Goal: Task Accomplishment & Management: Manage account settings

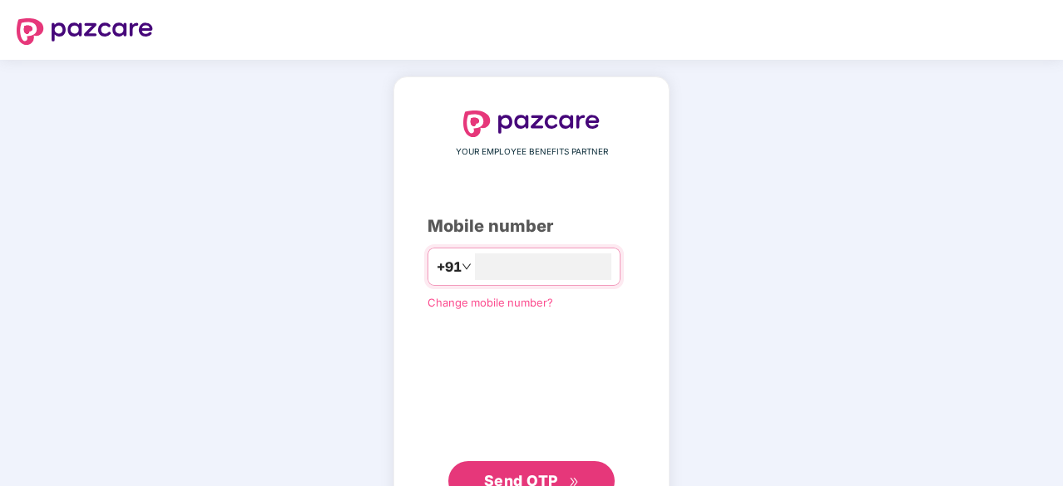
scroll to position [63, 0]
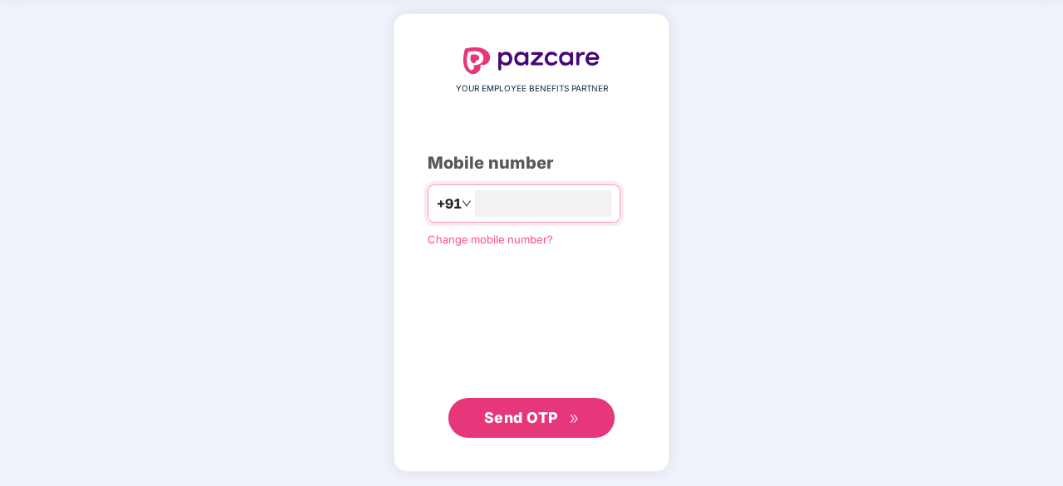
type input "**********"
click at [521, 402] on button "Send OTP" at bounding box center [531, 419] width 166 height 40
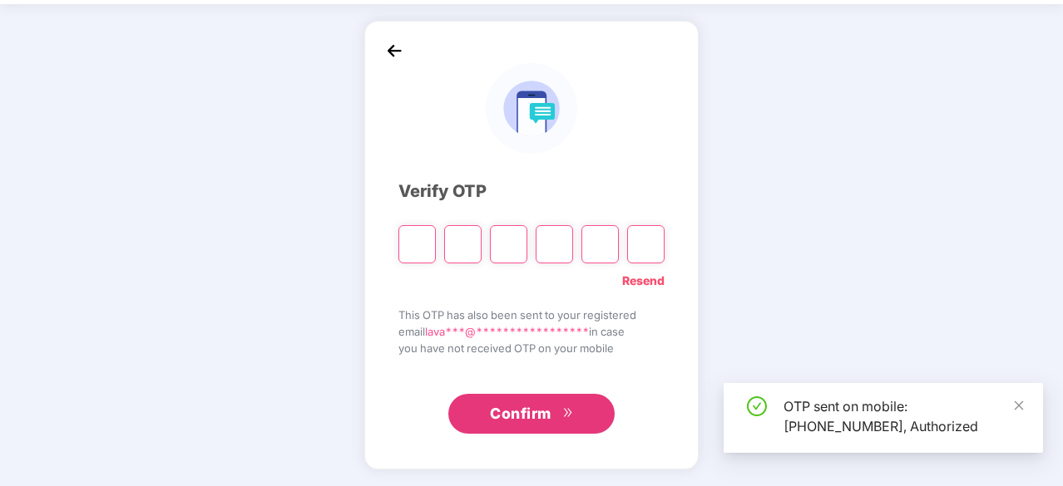
scroll to position [55, 0]
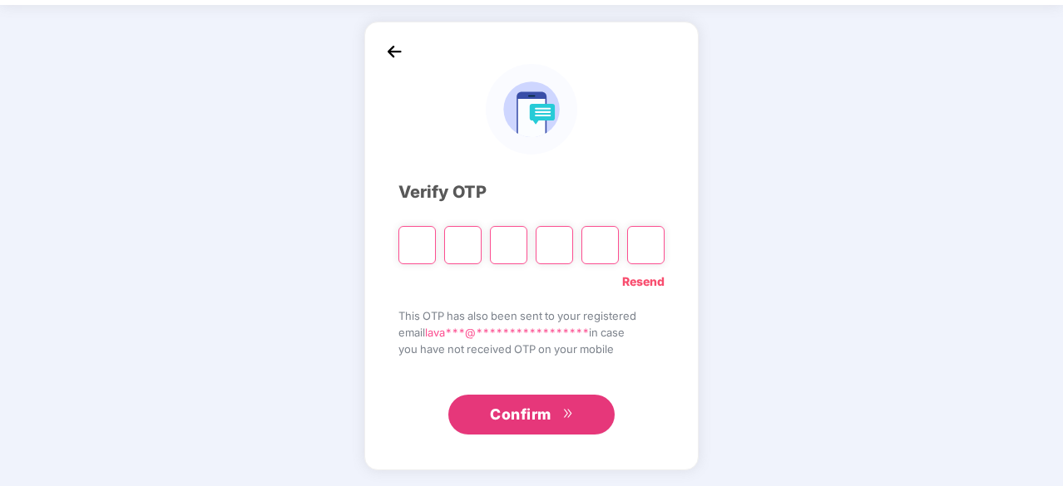
type input "*"
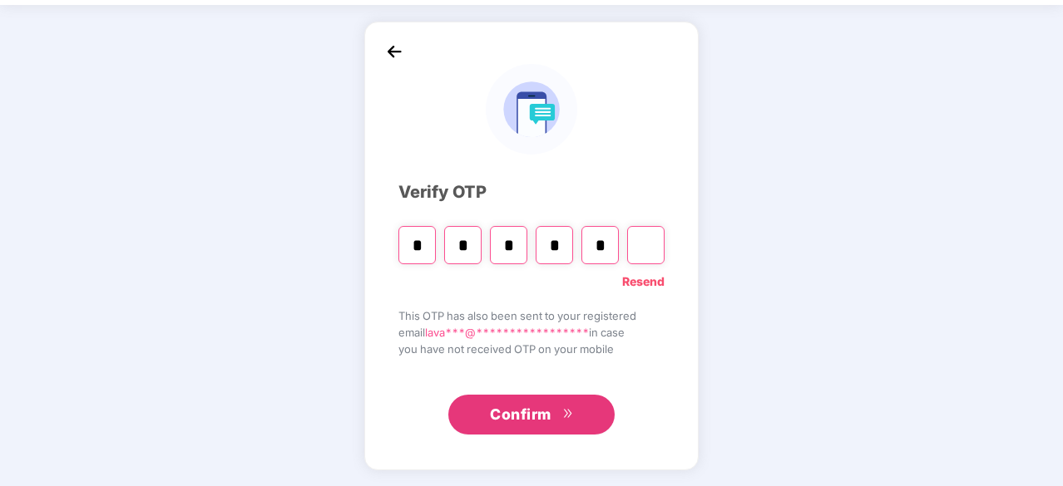
type input "*"
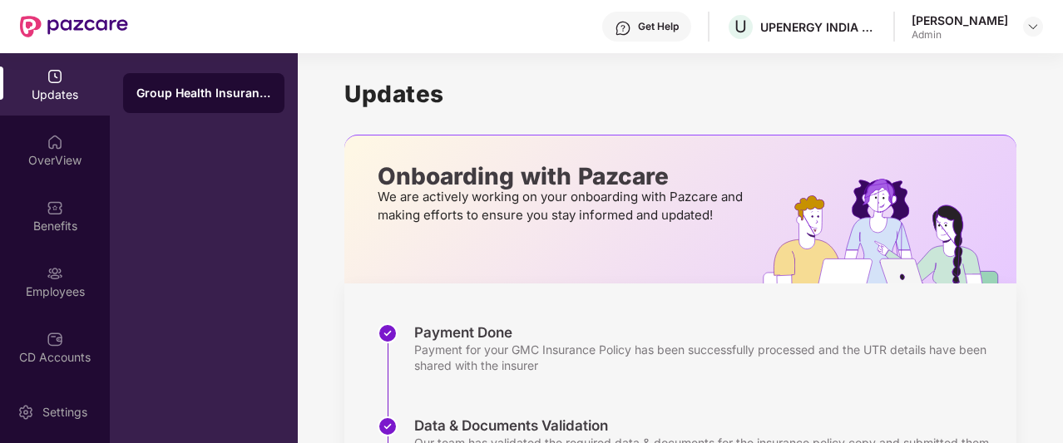
click at [679, 24] on div "Get Help" at bounding box center [658, 26] width 41 height 13
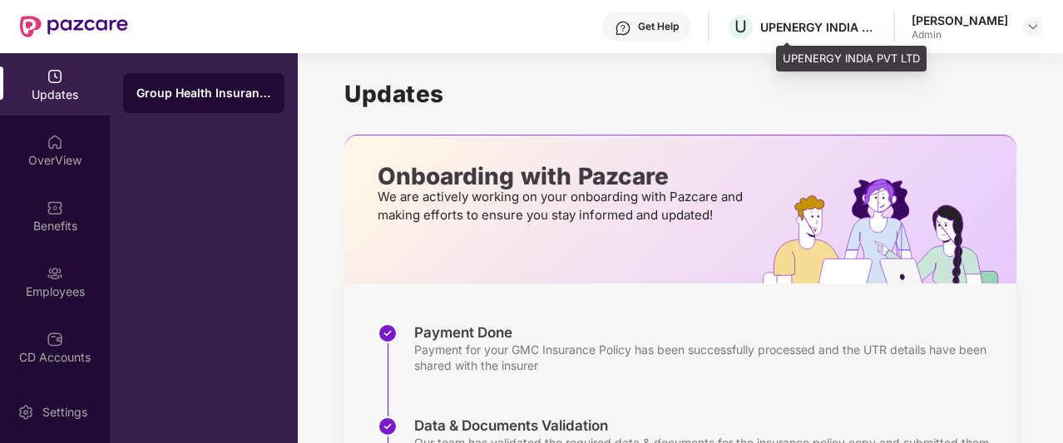
click at [823, 32] on div "UPENERGY INDIA PVT LTD" at bounding box center [818, 27] width 116 height 16
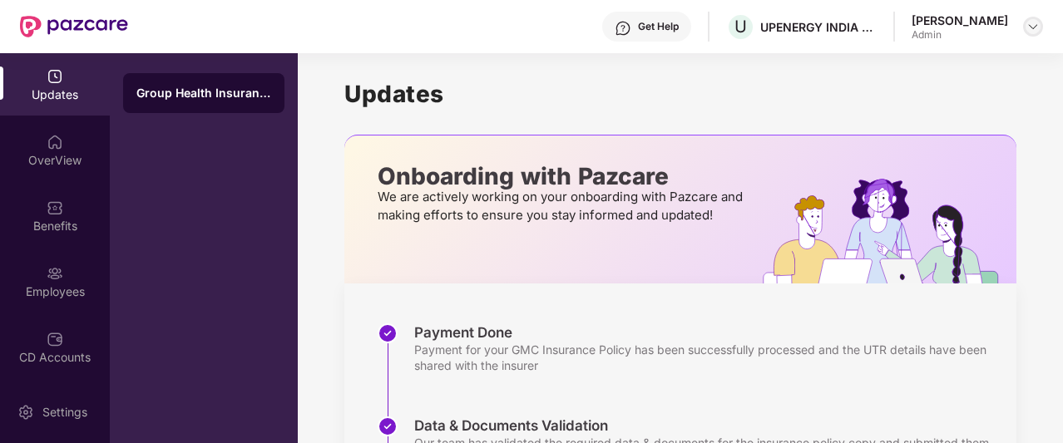
click at [1033, 26] on img at bounding box center [1032, 26] width 13 height 13
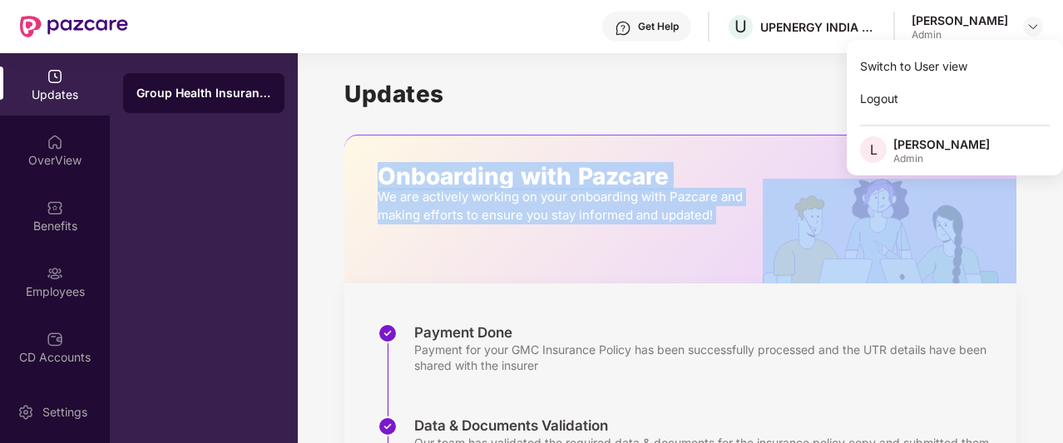
drag, startPoint x: 785, startPoint y: 86, endPoint x: 812, endPoint y: 272, distance: 187.3
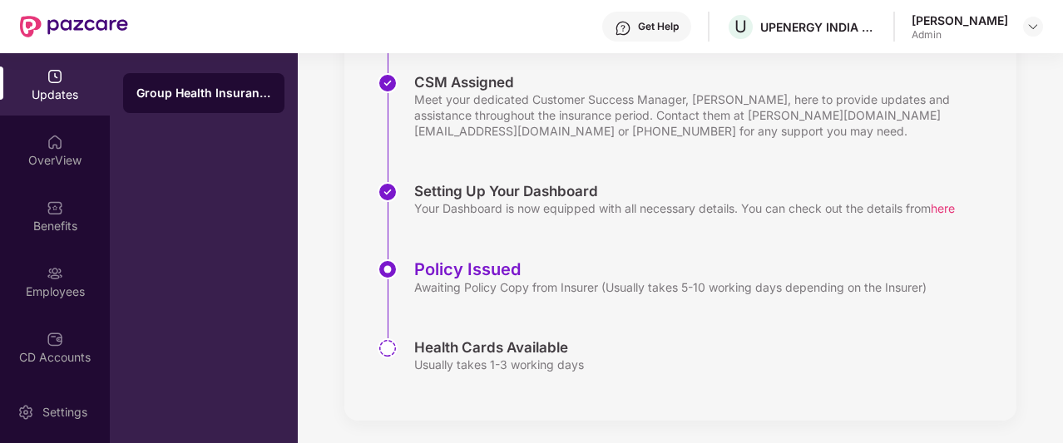
scroll to position [441, 0]
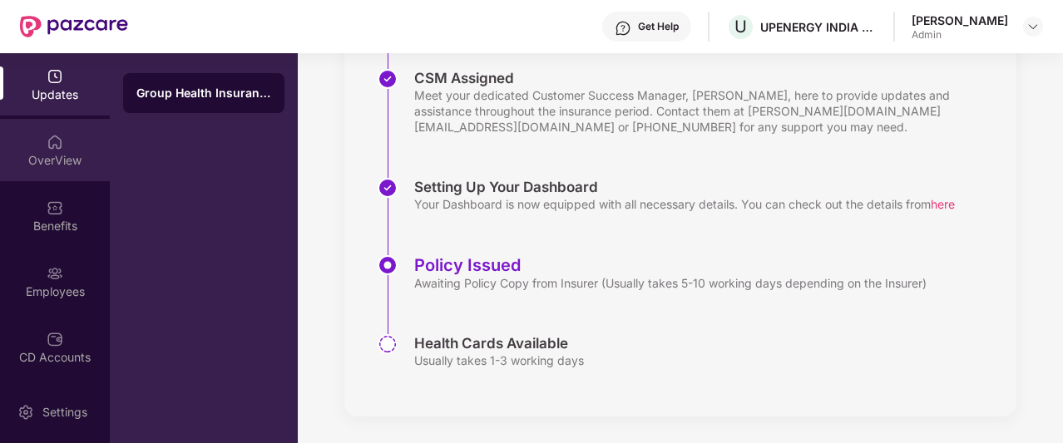
click at [59, 149] on img at bounding box center [55, 142] width 17 height 17
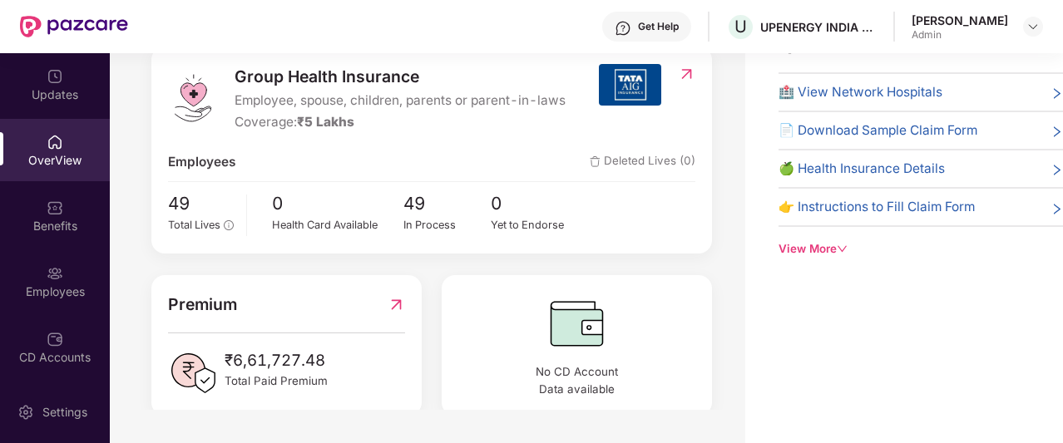
scroll to position [163, 0]
click at [951, 93] on div "🏥 View Network Hospitals" at bounding box center [920, 92] width 284 height 20
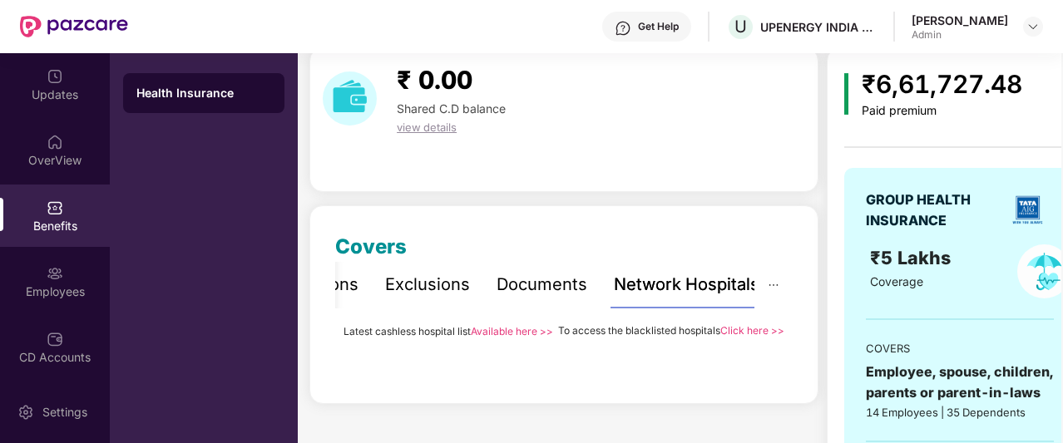
scroll to position [0, 0]
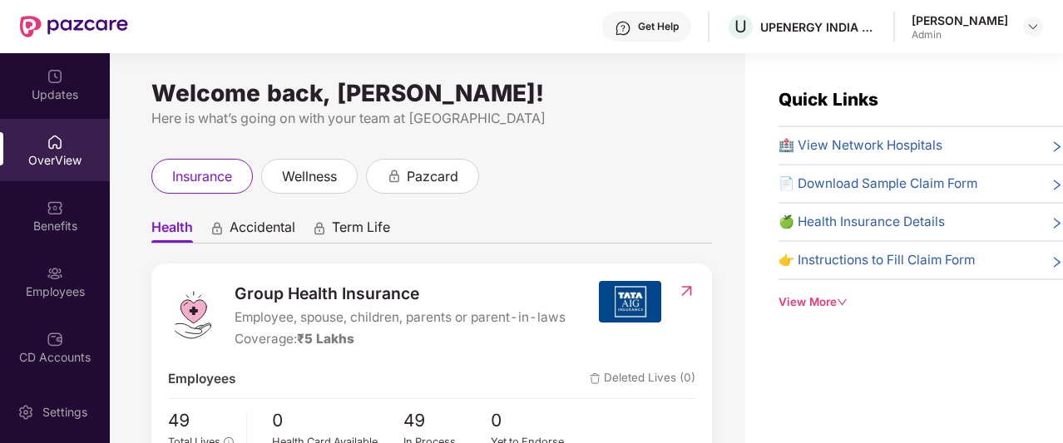
click at [847, 298] on icon "down" at bounding box center [842, 302] width 11 height 11
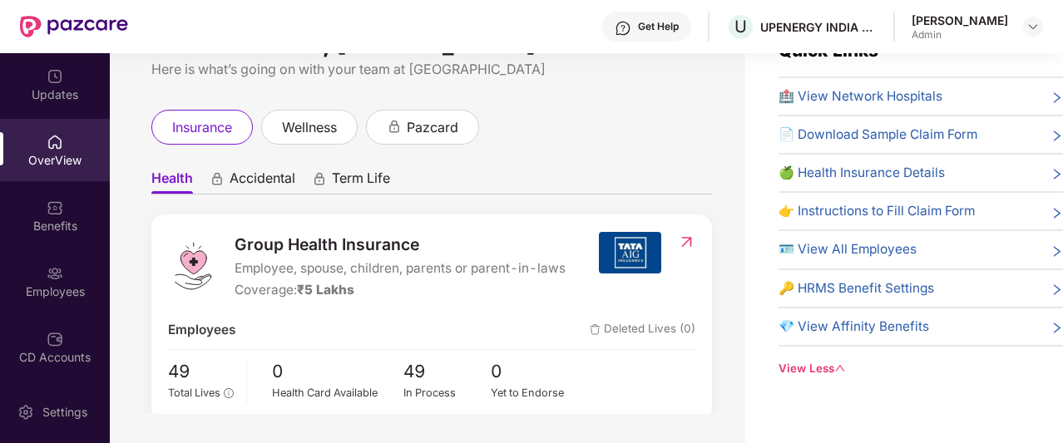
scroll to position [50, 0]
click at [883, 251] on span "🪪 View All Employees" at bounding box center [847, 249] width 138 height 20
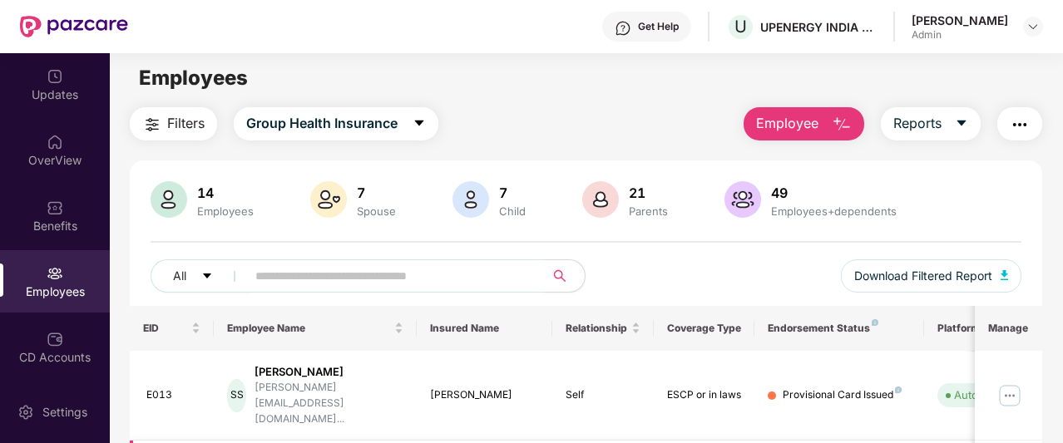
scroll to position [0, 0]
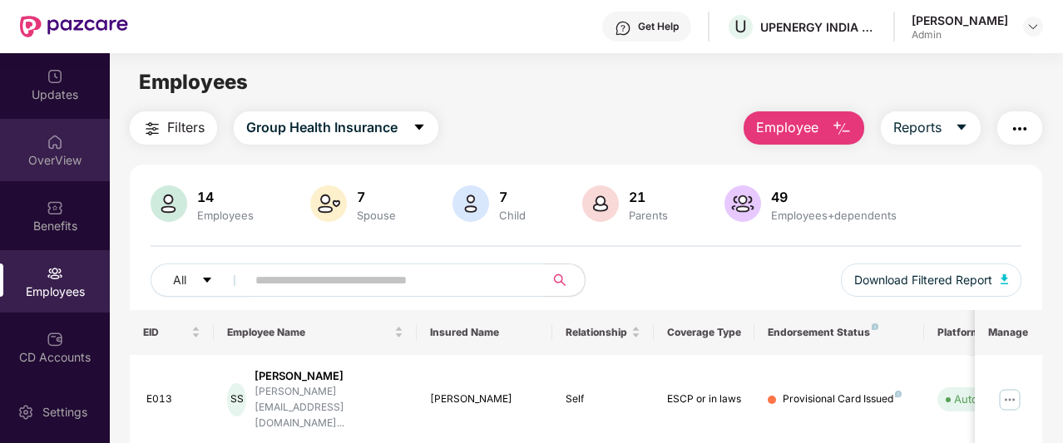
click at [71, 141] on div "OverView" at bounding box center [55, 150] width 110 height 62
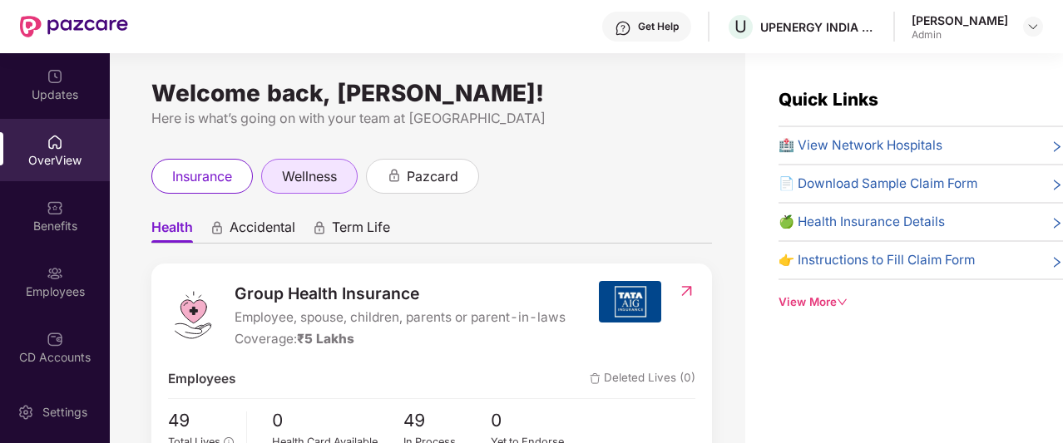
click at [321, 169] on span "wellness" at bounding box center [309, 176] width 55 height 21
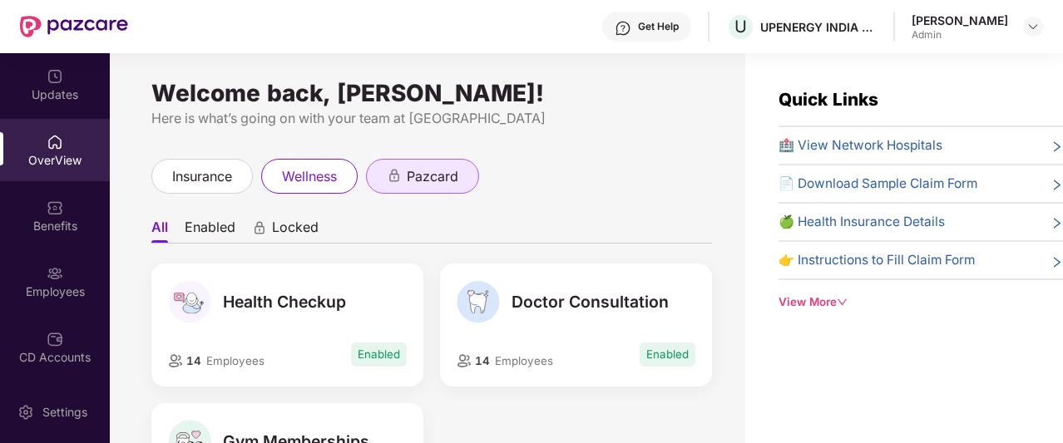
click at [447, 175] on span "pazcard" at bounding box center [433, 176] width 52 height 21
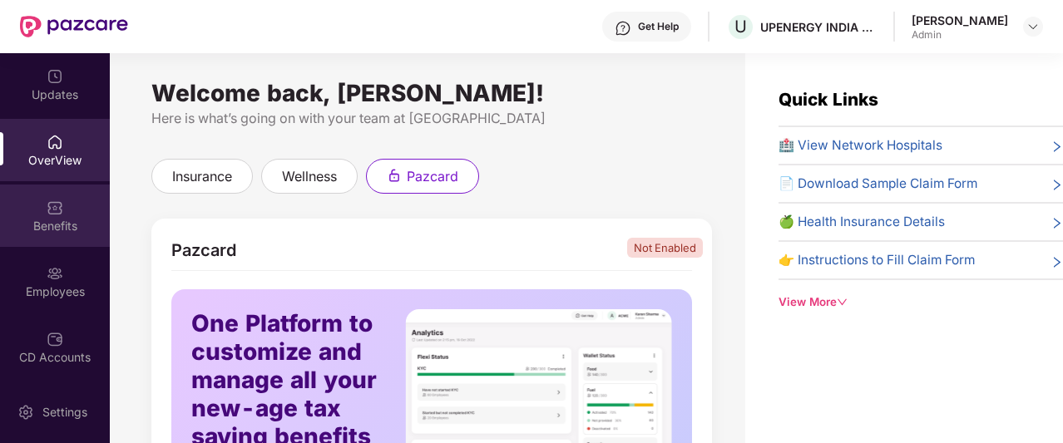
click at [42, 219] on div "Benefits" at bounding box center [55, 226] width 110 height 17
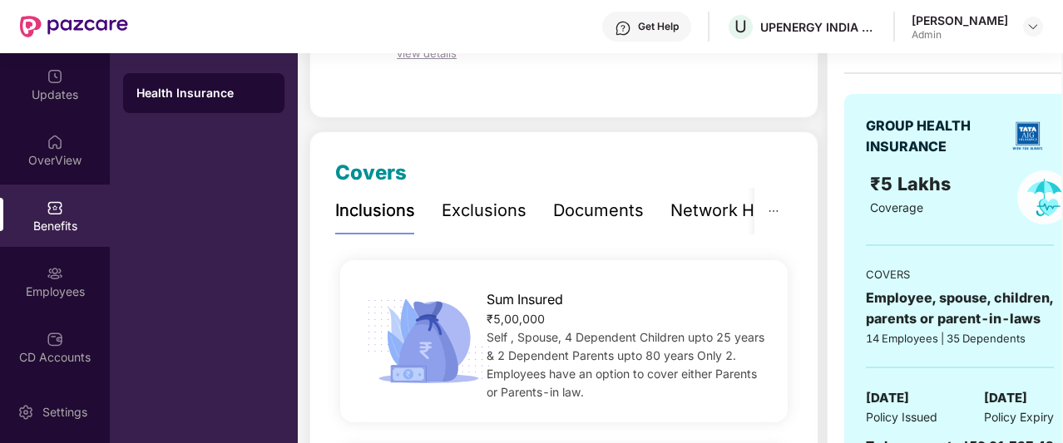
scroll to position [138, 0]
click at [509, 215] on div "Exclusions" at bounding box center [484, 211] width 85 height 26
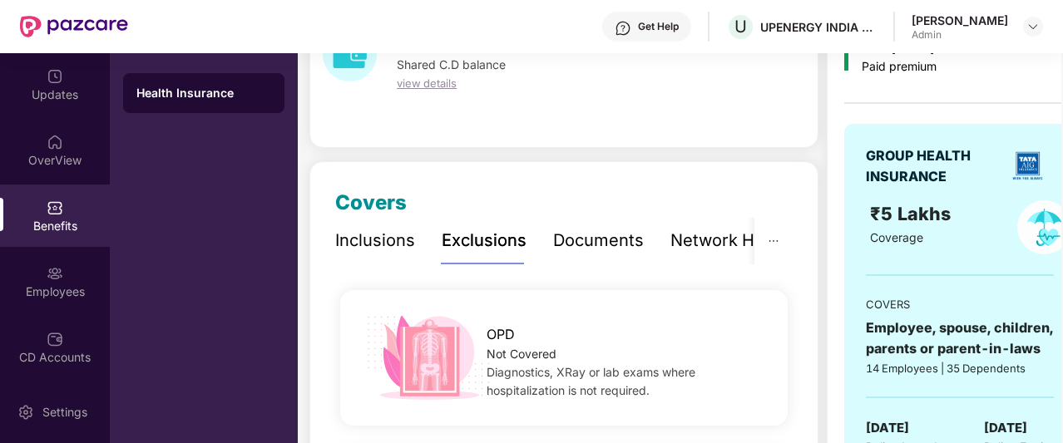
scroll to position [67, 0]
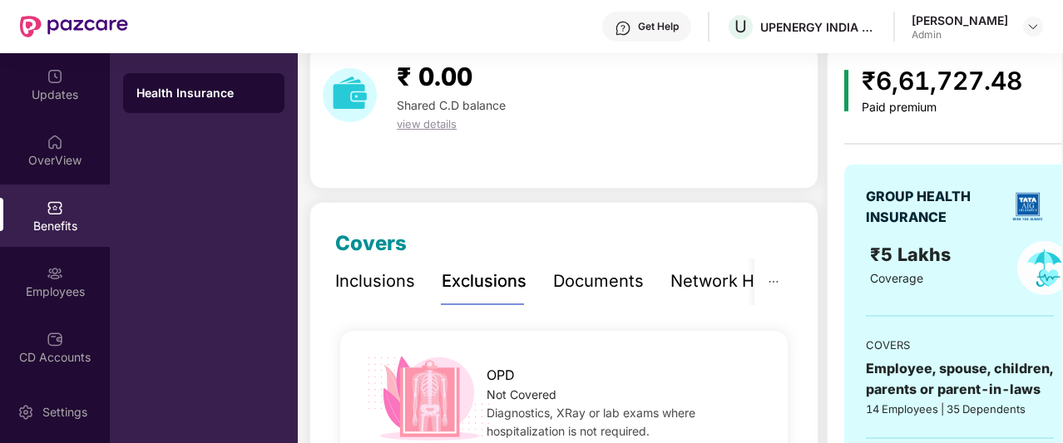
click at [381, 272] on div "Inclusions" at bounding box center [375, 282] width 80 height 26
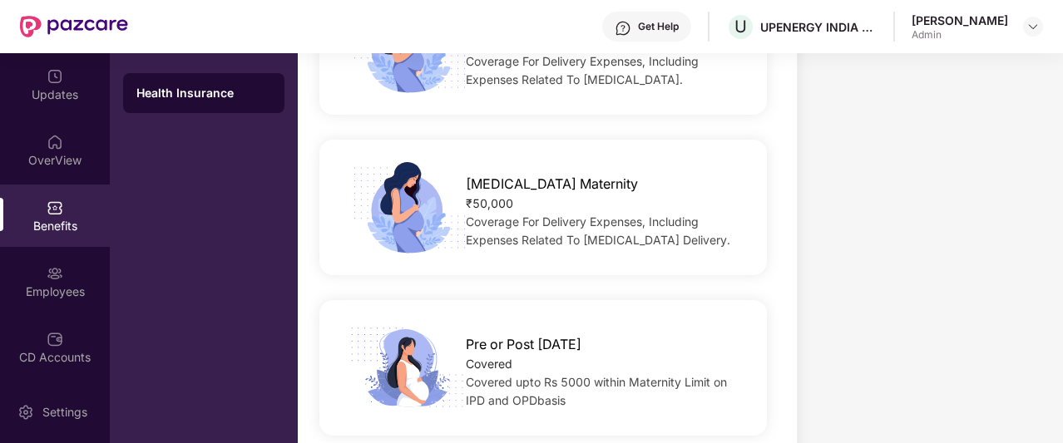
scroll to position [2122, 0]
click at [580, 225] on span "Coverage For Delivery Expenses, Including Expenses Related To [MEDICAL_DATA] De…" at bounding box center [598, 231] width 264 height 32
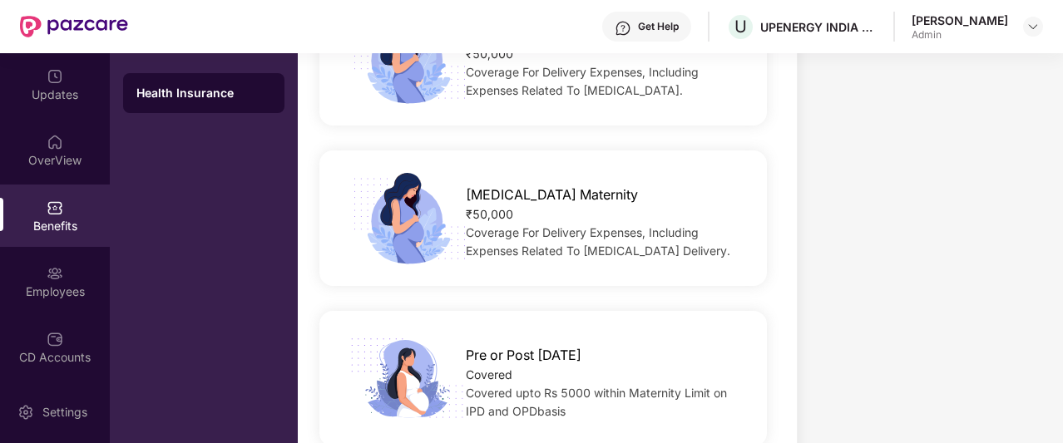
scroll to position [2101, 0]
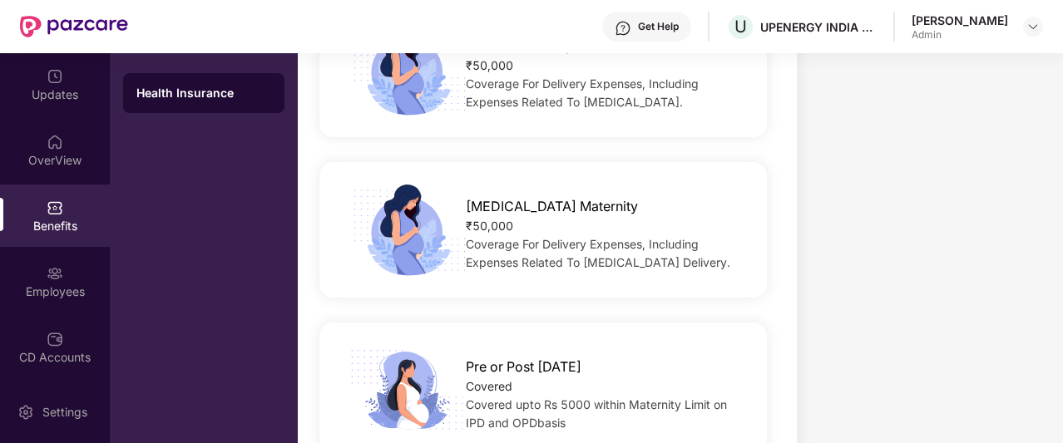
click at [580, 225] on div "₹50,000" at bounding box center [606, 226] width 280 height 18
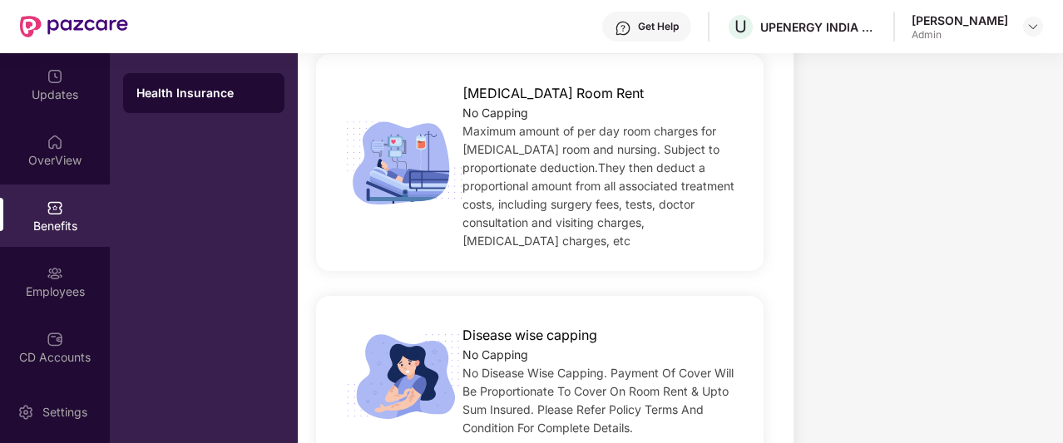
scroll to position [0, 0]
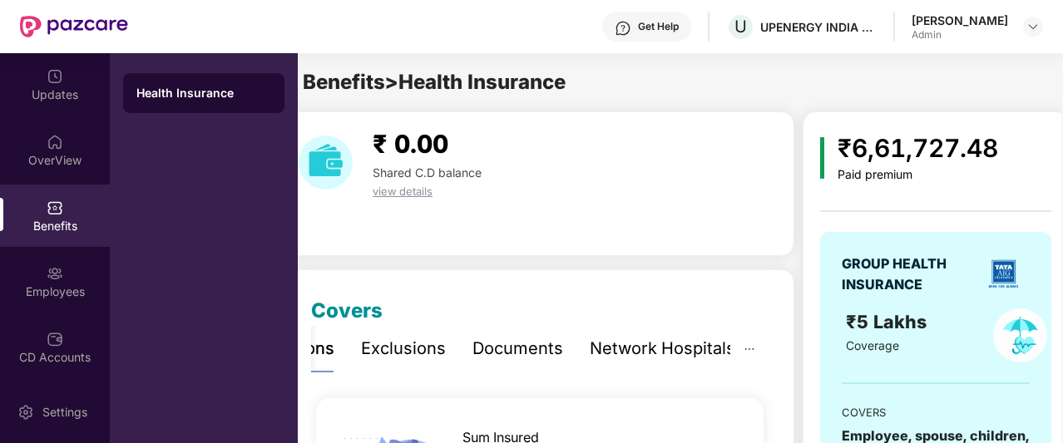
click at [429, 345] on div "Exclusions" at bounding box center [403, 349] width 85 height 26
click at [524, 341] on div "Documents" at bounding box center [517, 349] width 91 height 26
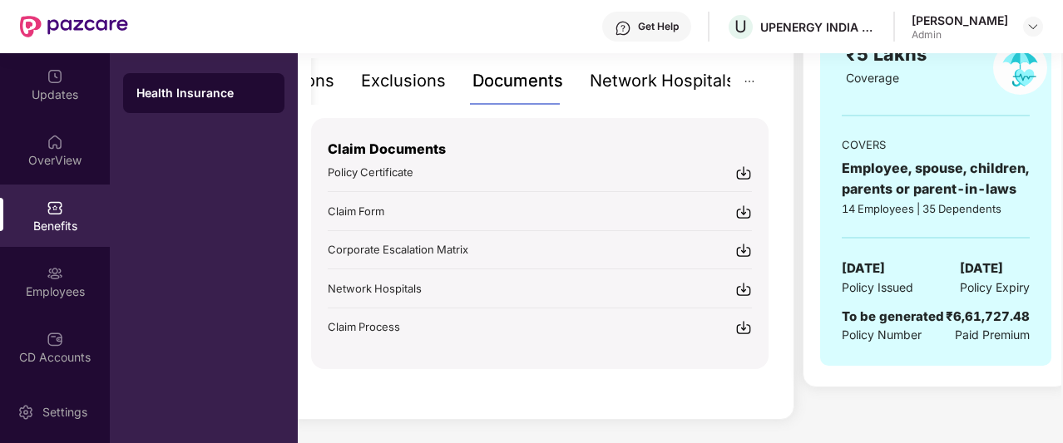
scroll to position [268, 0]
click at [745, 281] on img at bounding box center [743, 289] width 17 height 17
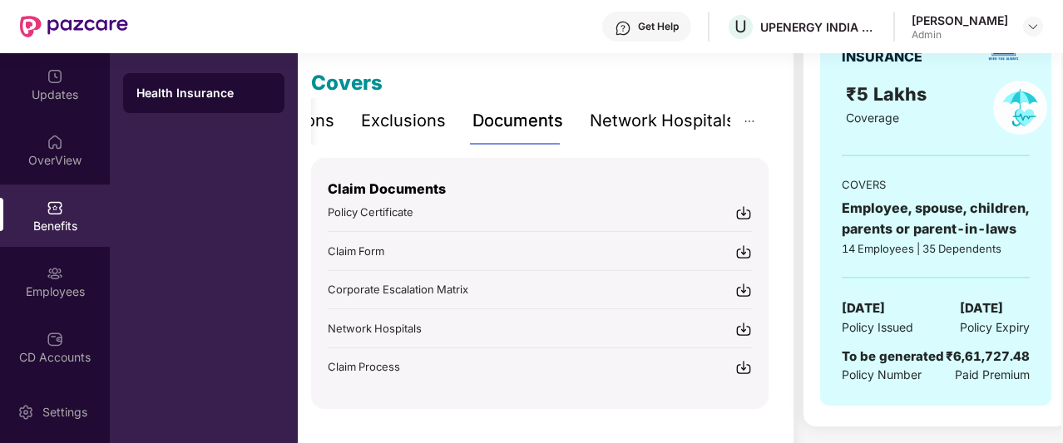
scroll to position [225, 0]
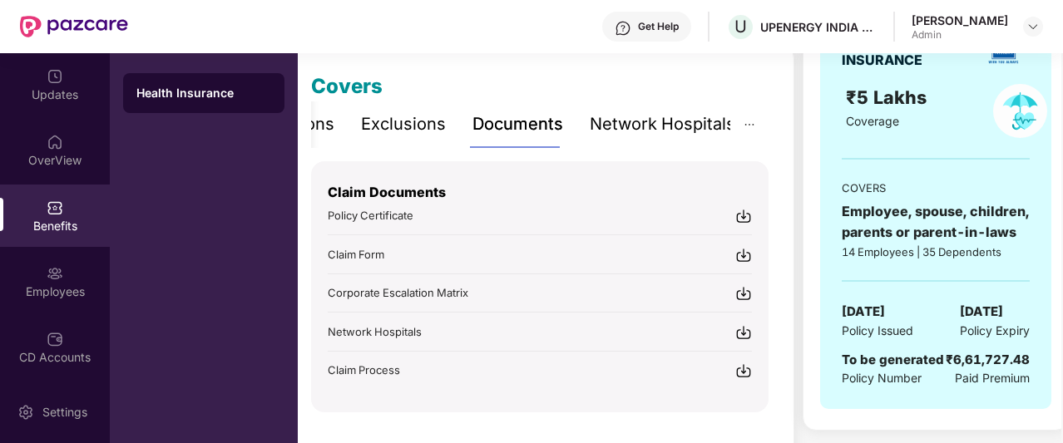
click at [633, 116] on div "Network Hospitals" at bounding box center [663, 124] width 146 height 26
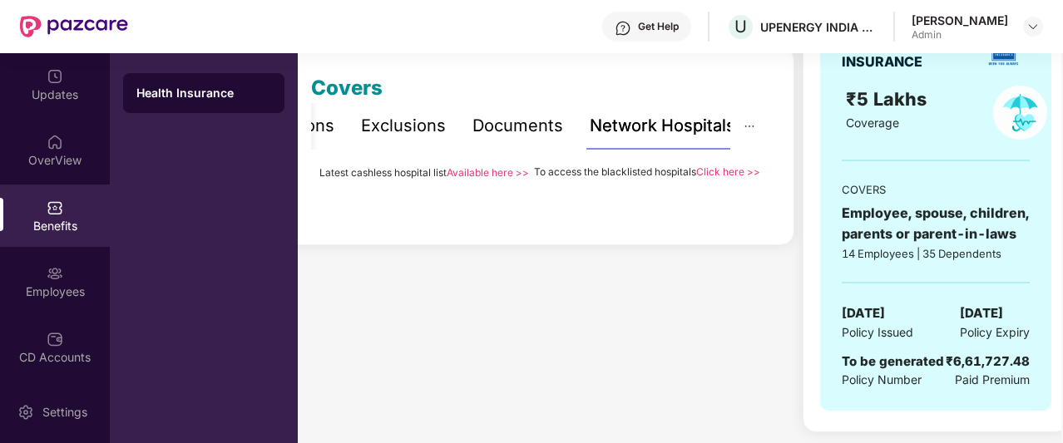
click at [511, 172] on link "Available here >>" at bounding box center [488, 172] width 82 height 12
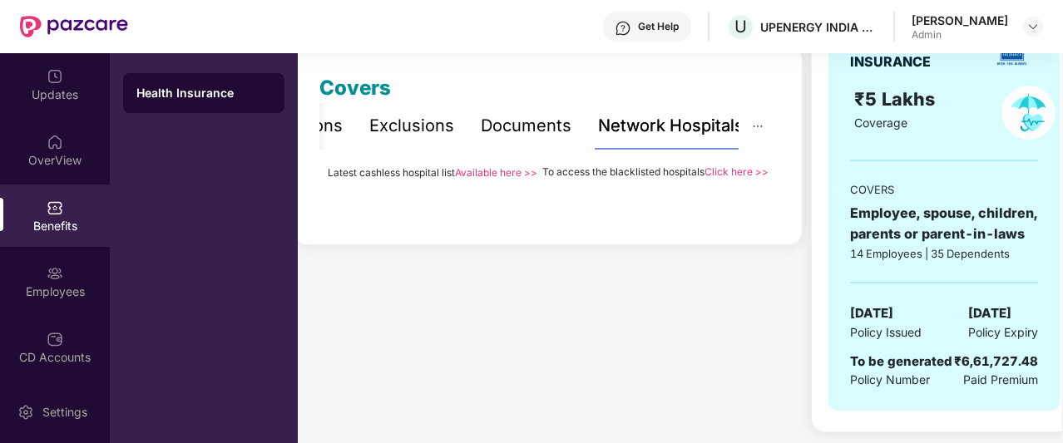
scroll to position [0, 14]
click at [735, 172] on link "Click here >>" at bounding box center [738, 171] width 64 height 12
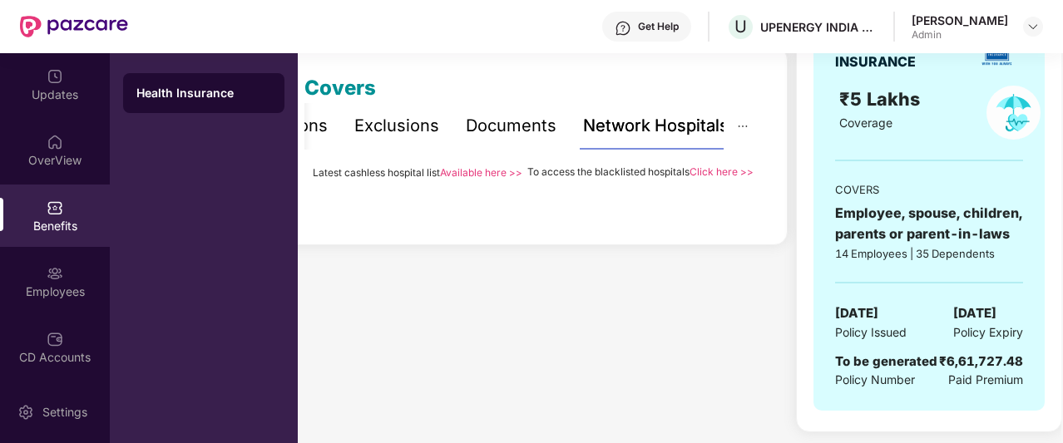
scroll to position [0, 0]
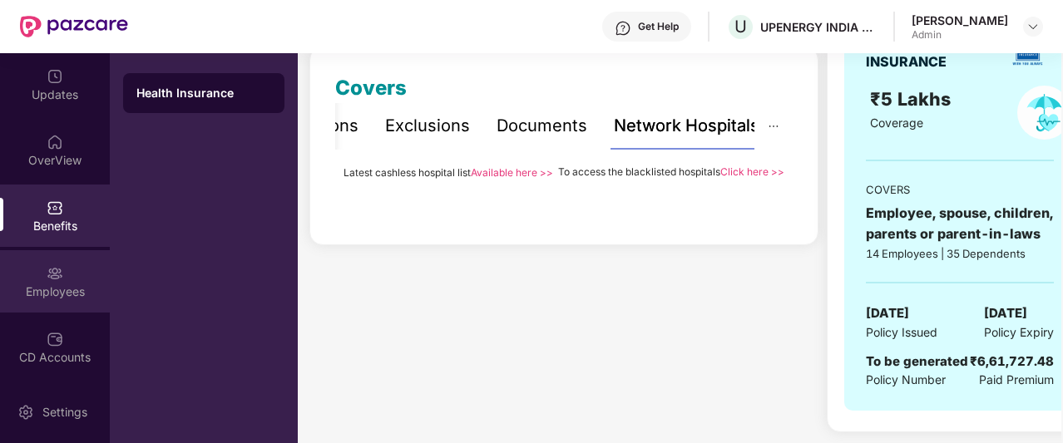
click at [63, 276] on div "Employees" at bounding box center [55, 281] width 110 height 62
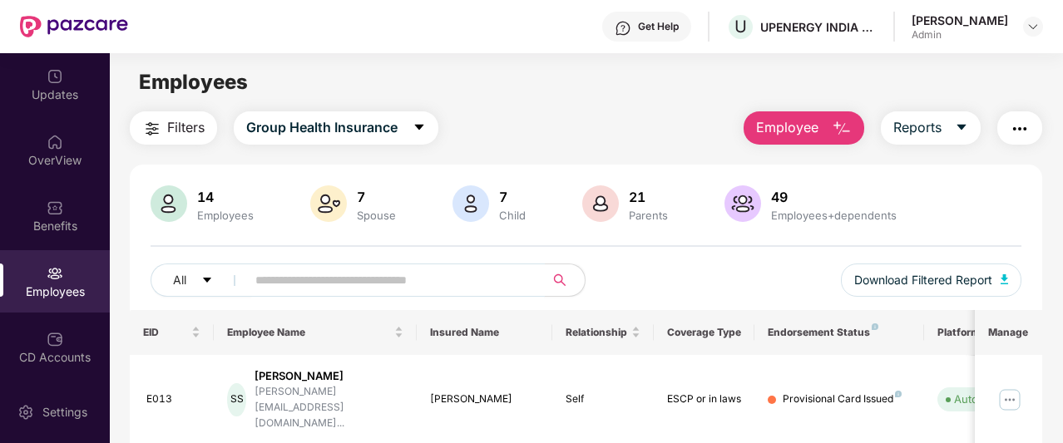
click at [311, 274] on input "text" at bounding box center [388, 280] width 267 height 25
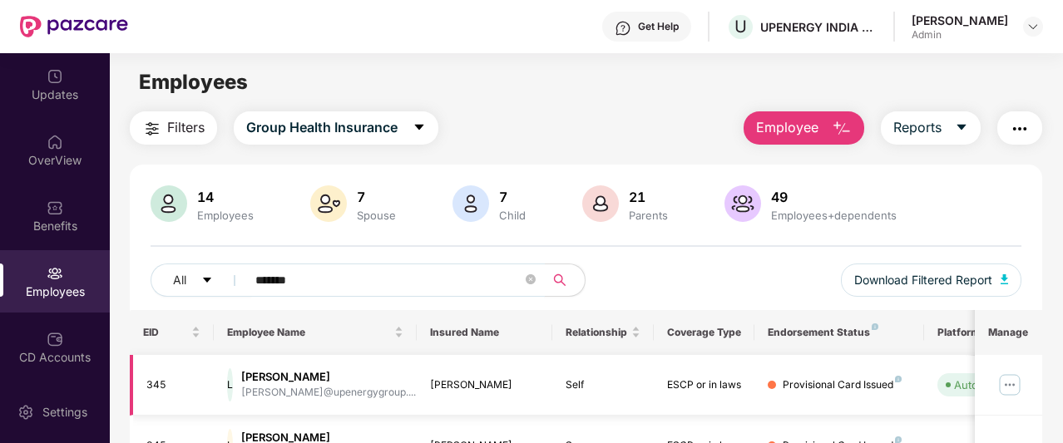
type input "*******"
click at [1008, 385] on img at bounding box center [1009, 385] width 27 height 27
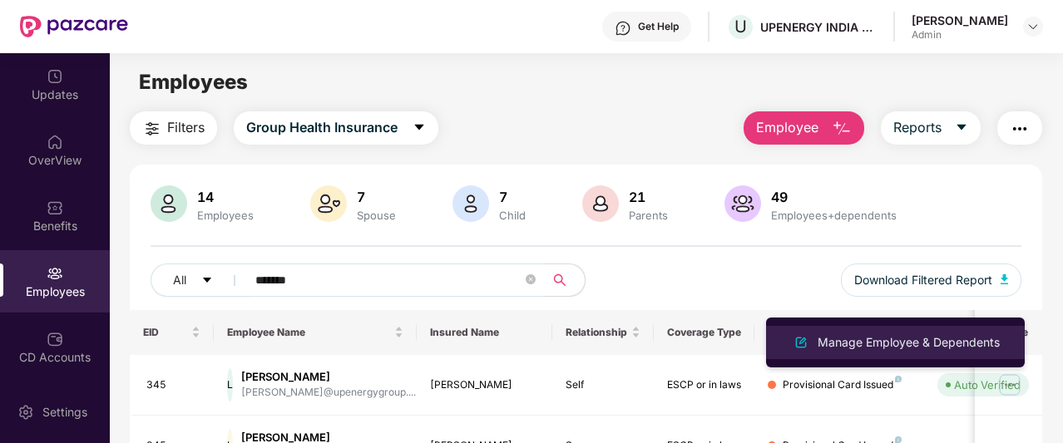
click at [928, 338] on div "Manage Employee & Dependents" at bounding box center [908, 342] width 189 height 18
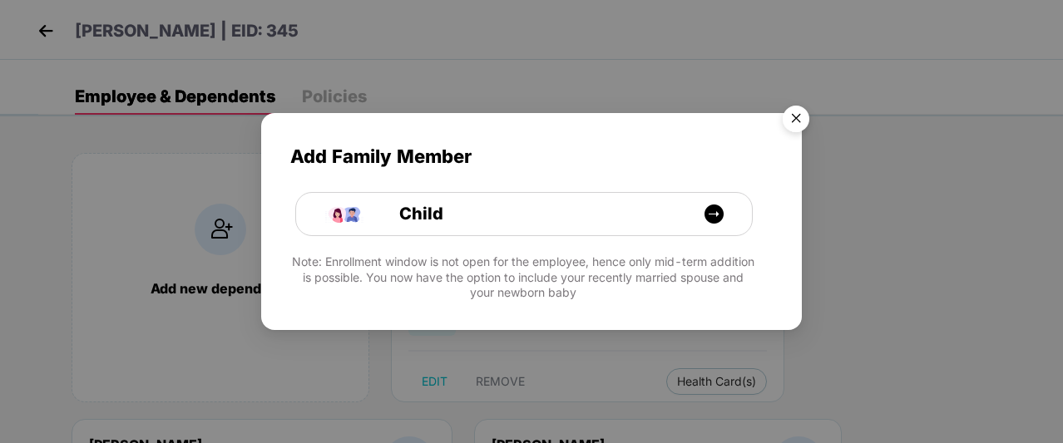
click at [797, 116] on img "Close" at bounding box center [796, 121] width 47 height 47
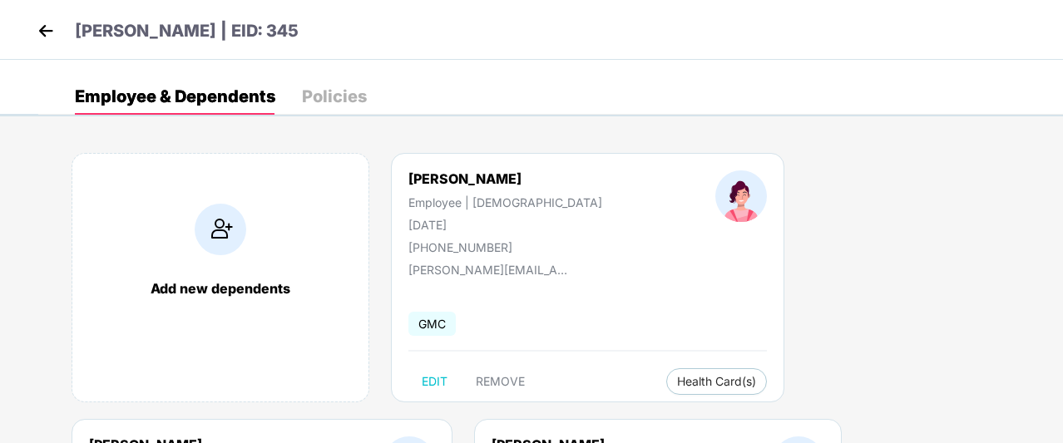
click at [52, 29] on img at bounding box center [45, 30] width 25 height 25
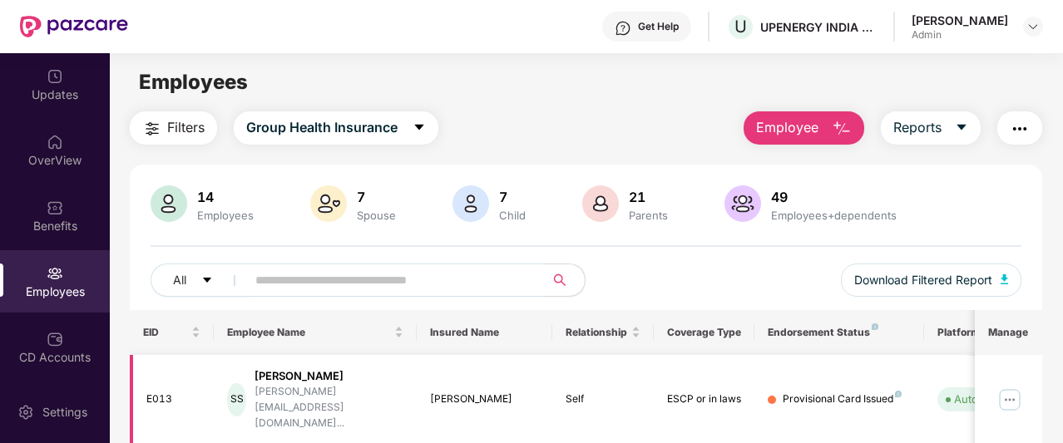
click at [1013, 387] on img at bounding box center [1009, 400] width 27 height 27
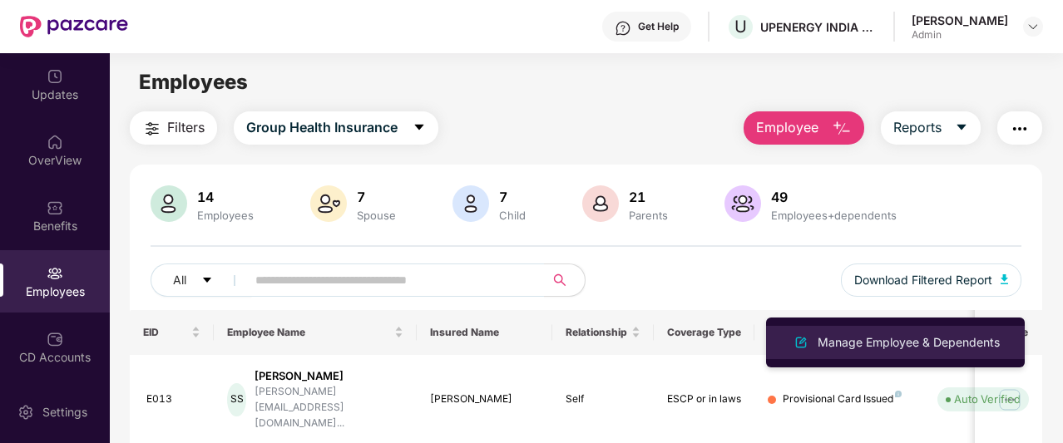
click at [959, 344] on div "Manage Employee & Dependents" at bounding box center [908, 342] width 189 height 18
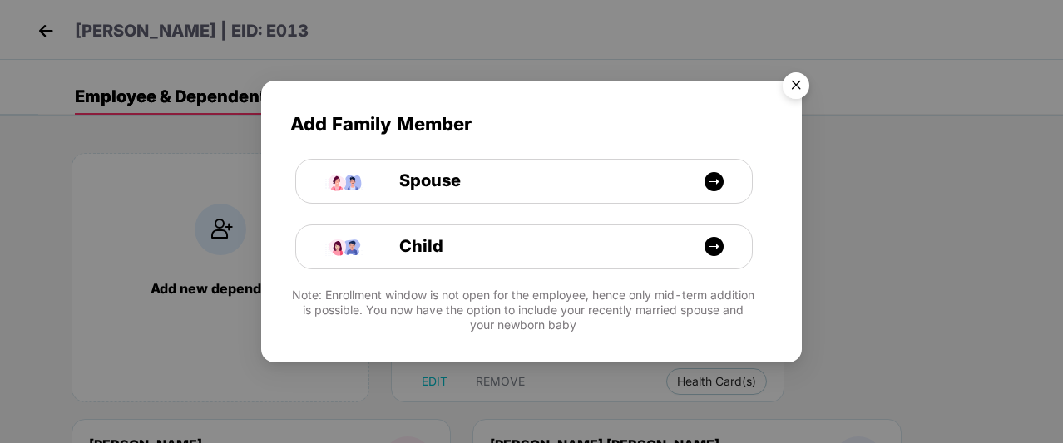
click at [797, 80] on img "Close" at bounding box center [796, 88] width 47 height 47
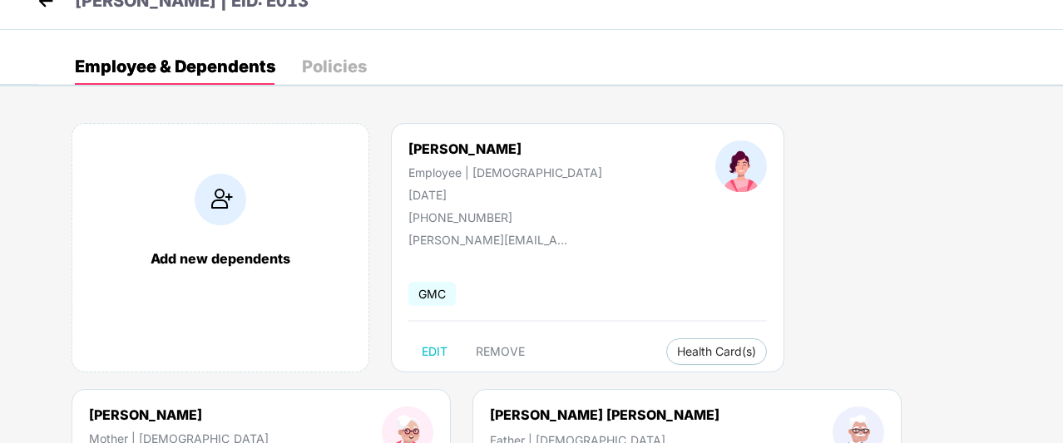
scroll to position [12, 0]
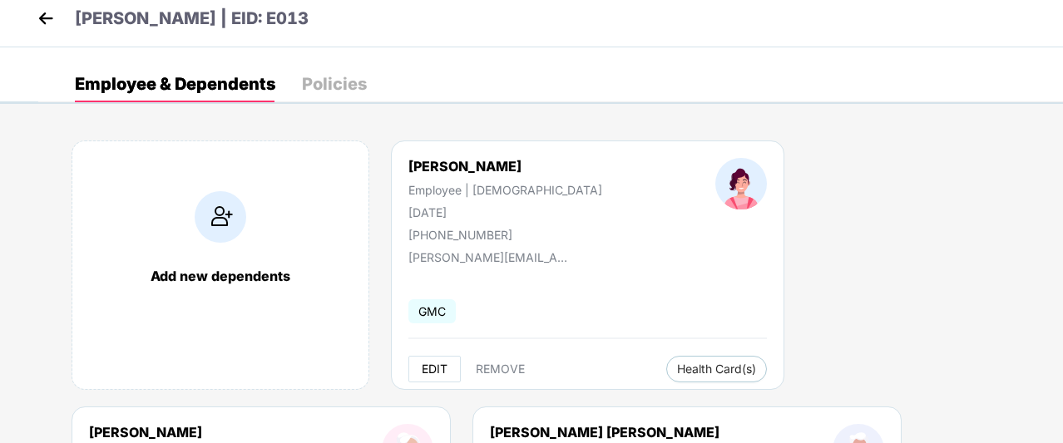
click at [438, 365] on span "EDIT" at bounding box center [435, 369] width 26 height 13
select select "******"
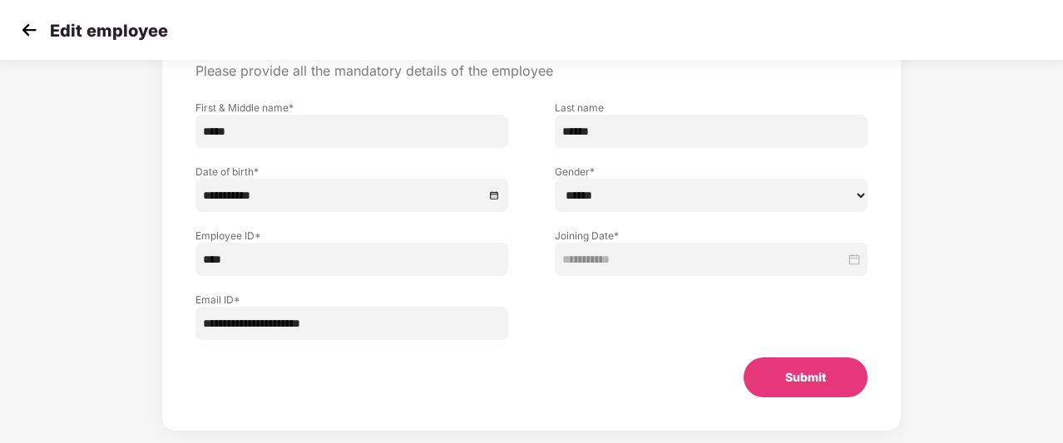
scroll to position [133, 0]
click at [30, 27] on img at bounding box center [29, 29] width 25 height 25
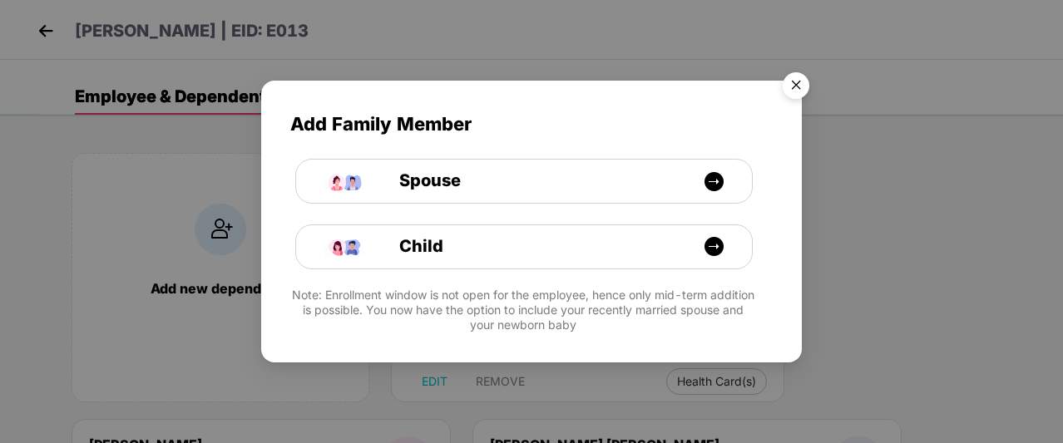
click at [800, 80] on img "Close" at bounding box center [796, 88] width 47 height 47
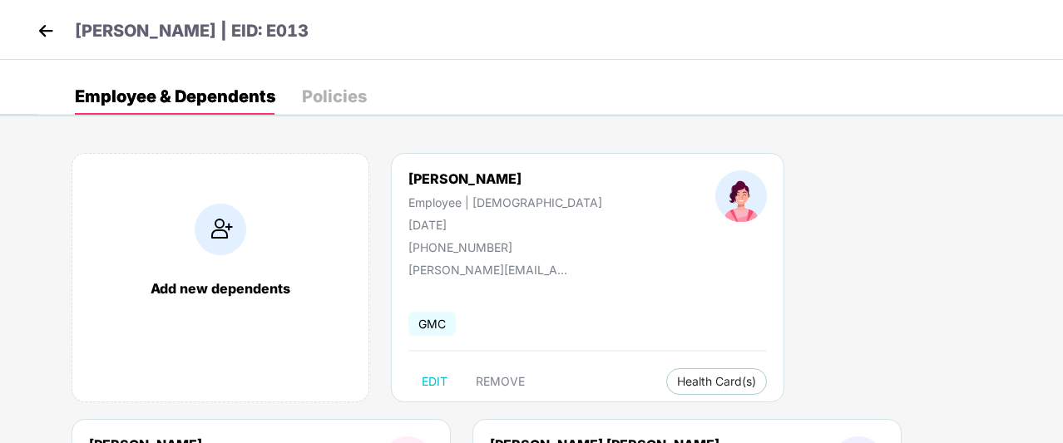
click at [179, 257] on div "Add new dependents" at bounding box center [221, 277] width 298 height 249
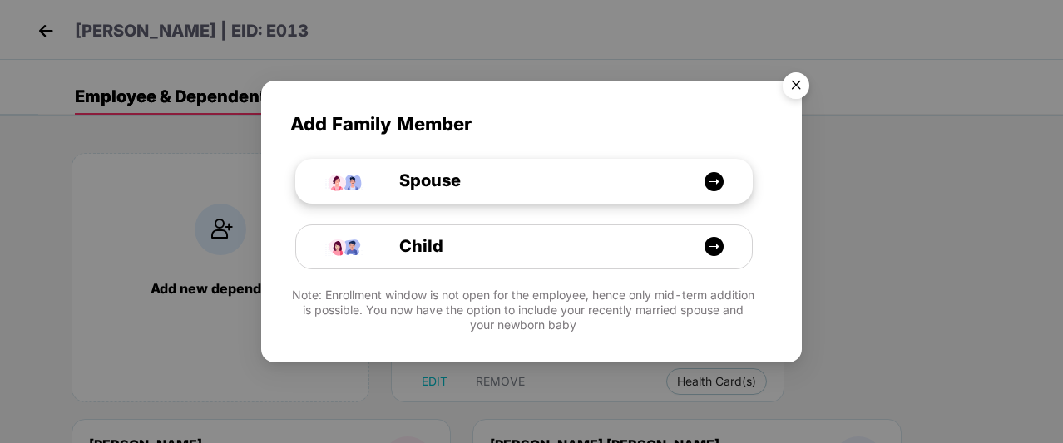
click at [713, 179] on img at bounding box center [713, 181] width 21 height 21
select select "****"
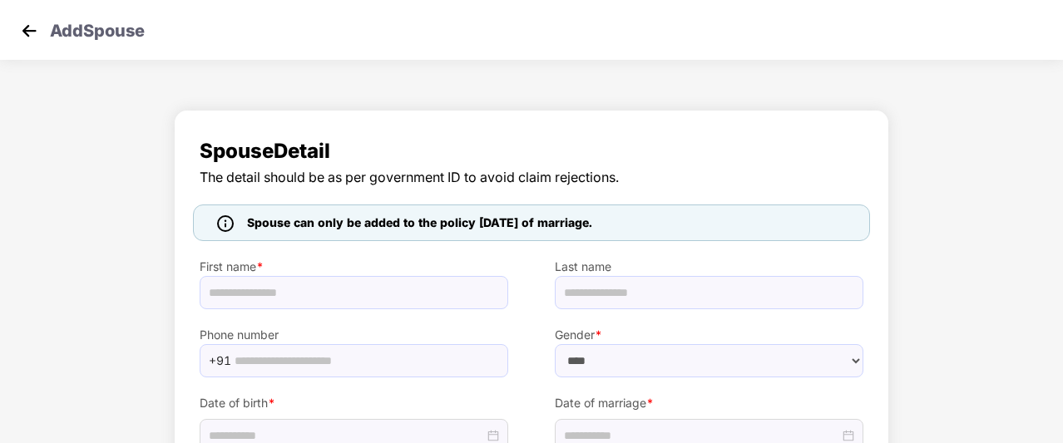
click at [38, 35] on img at bounding box center [29, 30] width 25 height 25
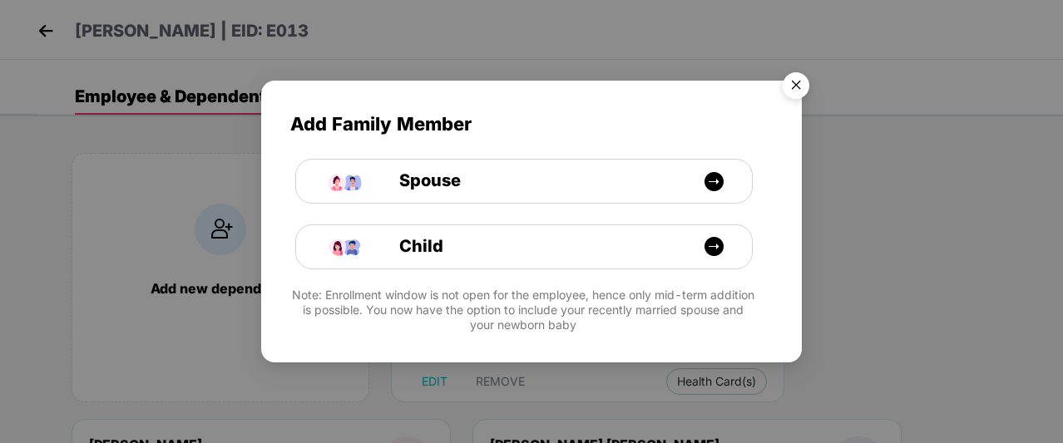
click at [792, 87] on img "Close" at bounding box center [796, 88] width 47 height 47
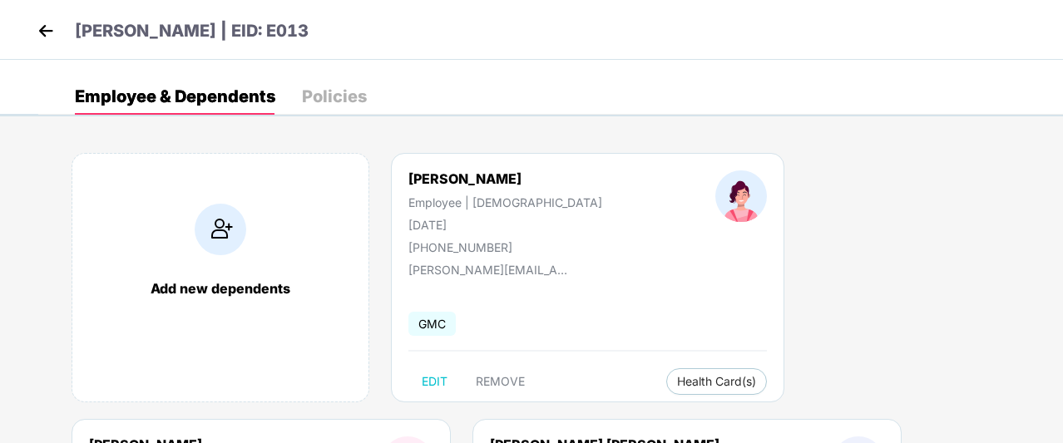
click at [38, 21] on img at bounding box center [45, 30] width 25 height 25
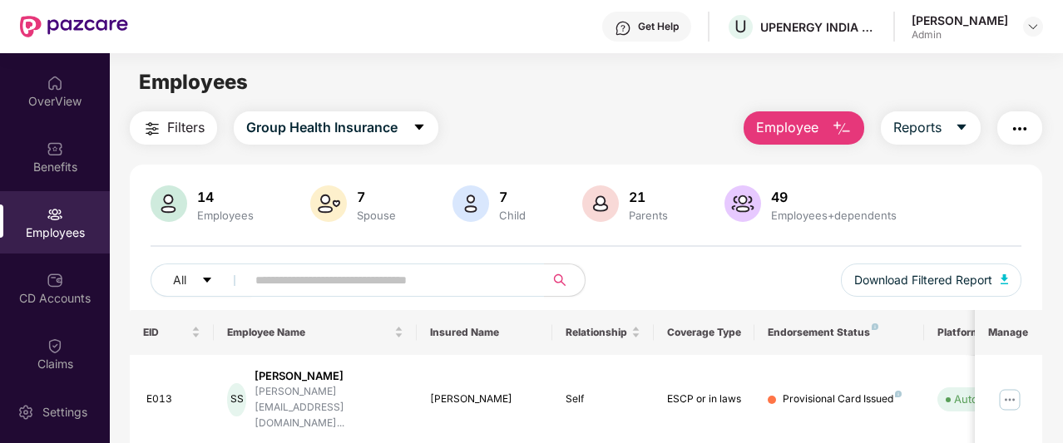
scroll to position [62, 0]
click at [1024, 127] on img "button" at bounding box center [1020, 129] width 20 height 20
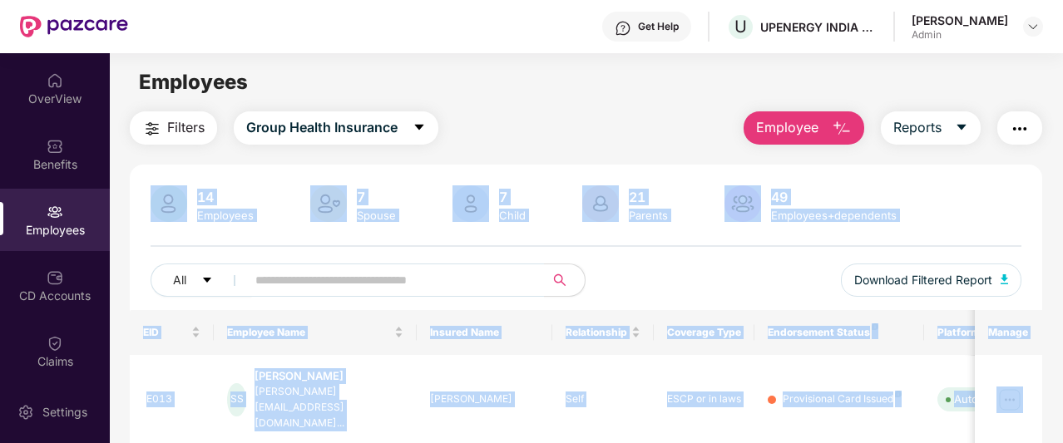
drag, startPoint x: 651, startPoint y: 91, endPoint x: 983, endPoint y: 481, distance: 512.7
click at [983, 443] on html "Get Help U UPENERGY INDIA PVT LTD [PERSON_NAME] Admin Updates OverView Benefits…" at bounding box center [531, 221] width 1063 height 443
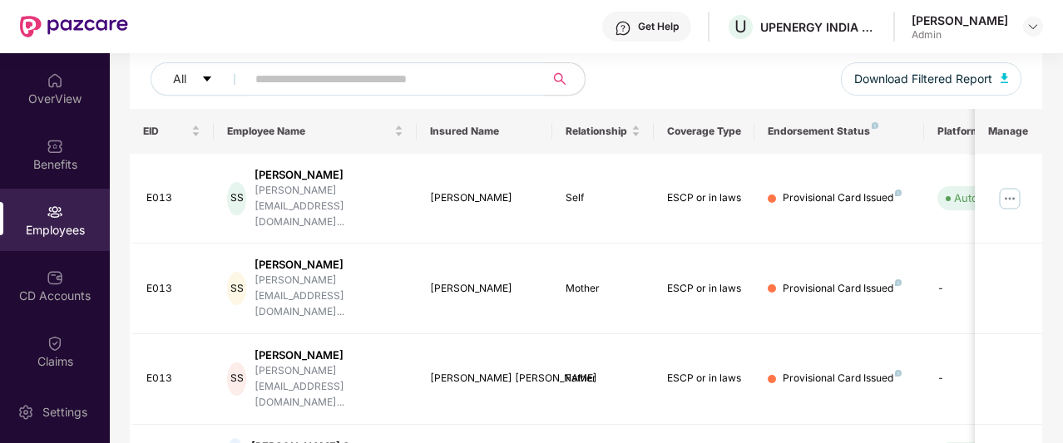
click at [387, 39] on div "Get Help U UPENERGY INDIA PVT LTD [PERSON_NAME] Admin" at bounding box center [585, 26] width 915 height 53
click at [1011, 189] on img at bounding box center [1009, 198] width 27 height 27
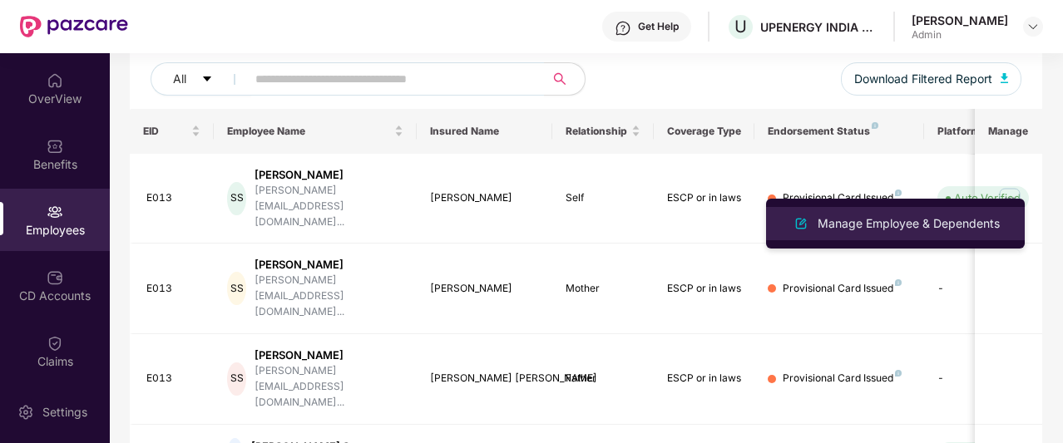
click at [916, 224] on div "Manage Employee & Dependents" at bounding box center [908, 224] width 189 height 18
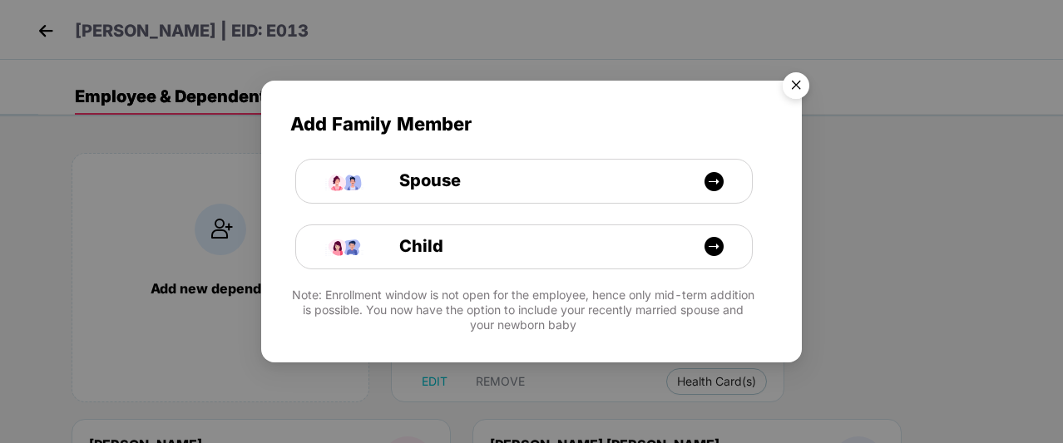
click at [797, 79] on img "Close" at bounding box center [796, 88] width 47 height 47
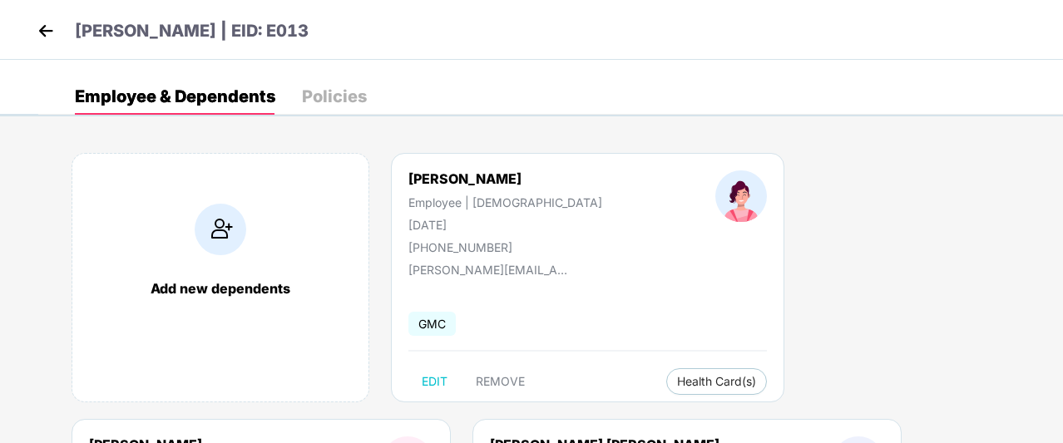
click at [44, 26] on img at bounding box center [45, 30] width 25 height 25
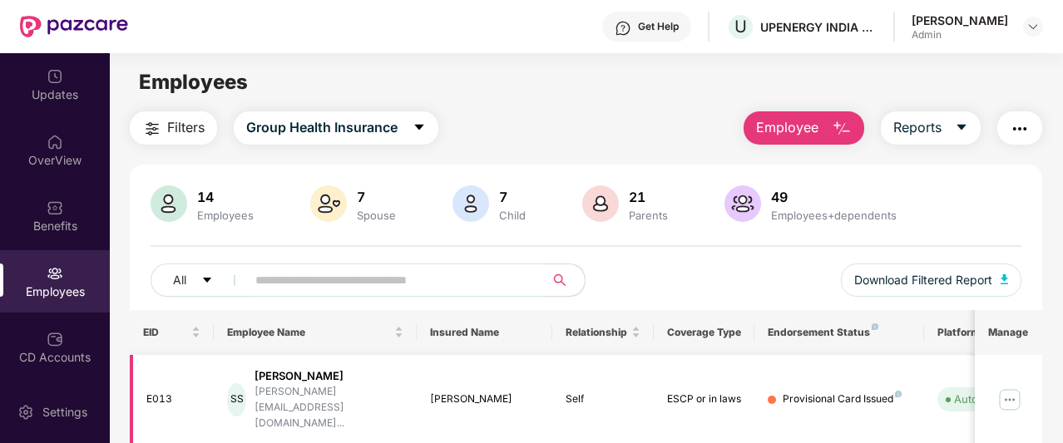
click at [1010, 387] on img at bounding box center [1009, 400] width 27 height 27
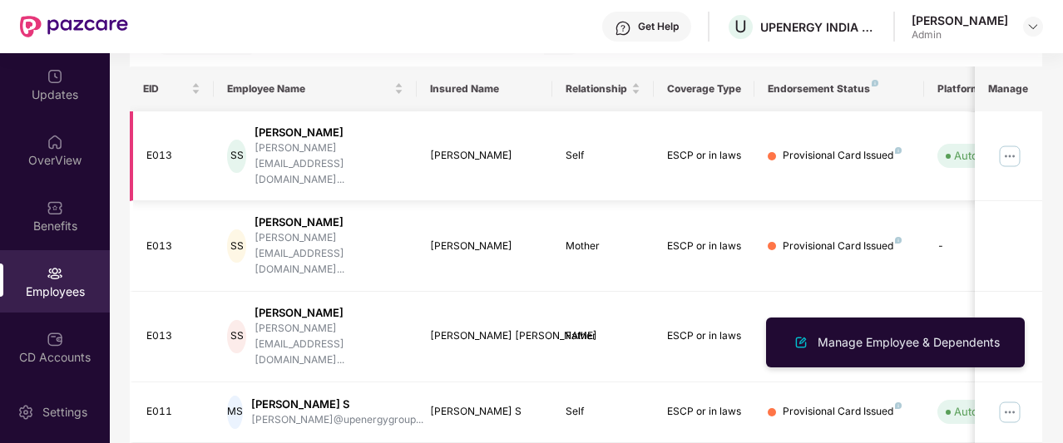
scroll to position [244, 0]
click at [1035, 200] on td at bounding box center [1008, 245] width 67 height 91
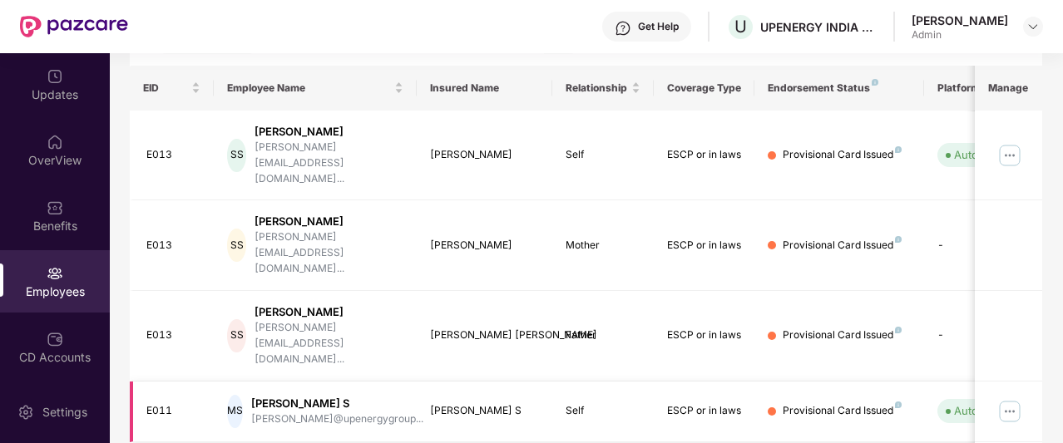
click at [1023, 398] on img at bounding box center [1009, 411] width 27 height 27
click at [1031, 291] on td at bounding box center [1008, 336] width 67 height 91
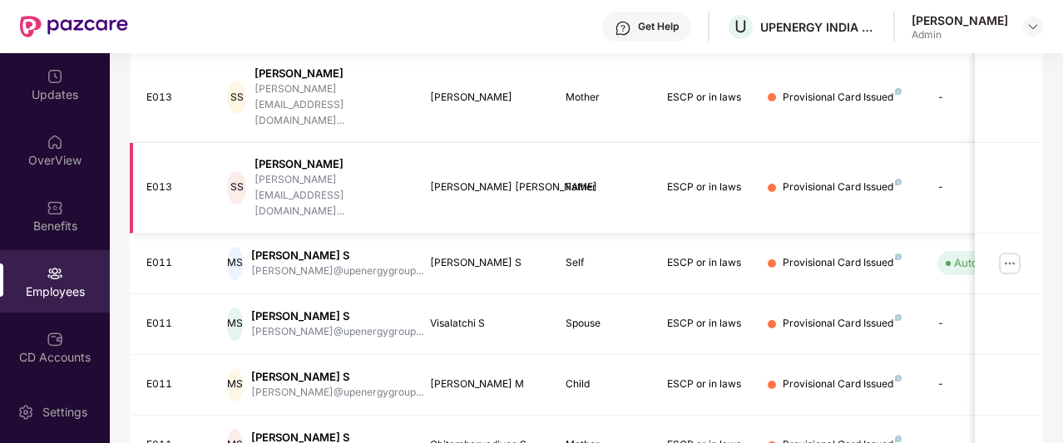
scroll to position [575, 0]
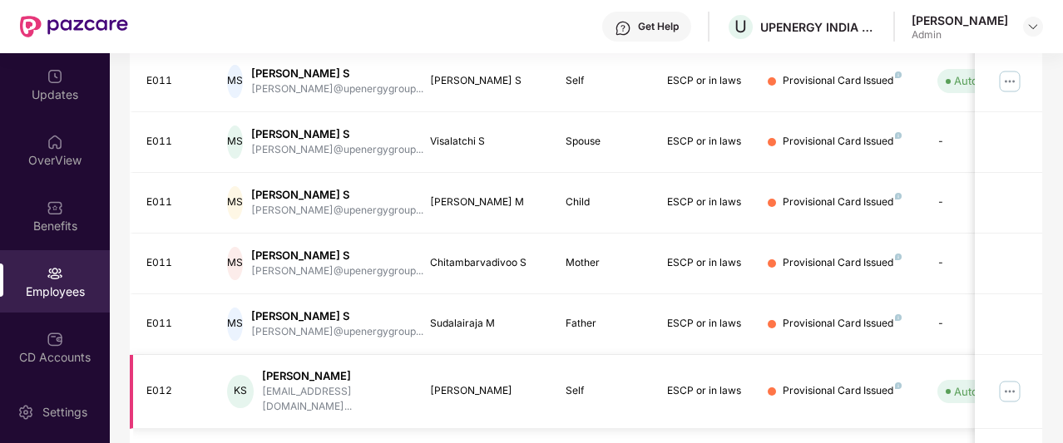
click at [1005, 378] on img at bounding box center [1009, 391] width 27 height 27
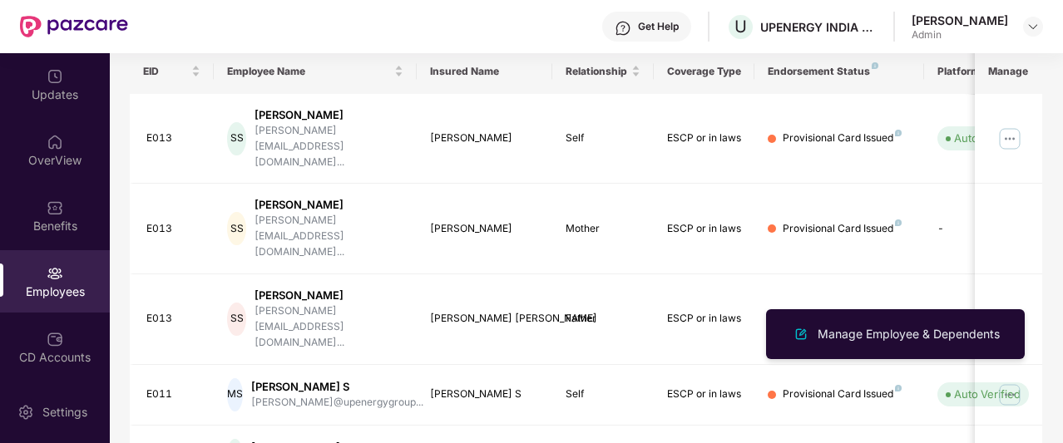
scroll to position [0, 0]
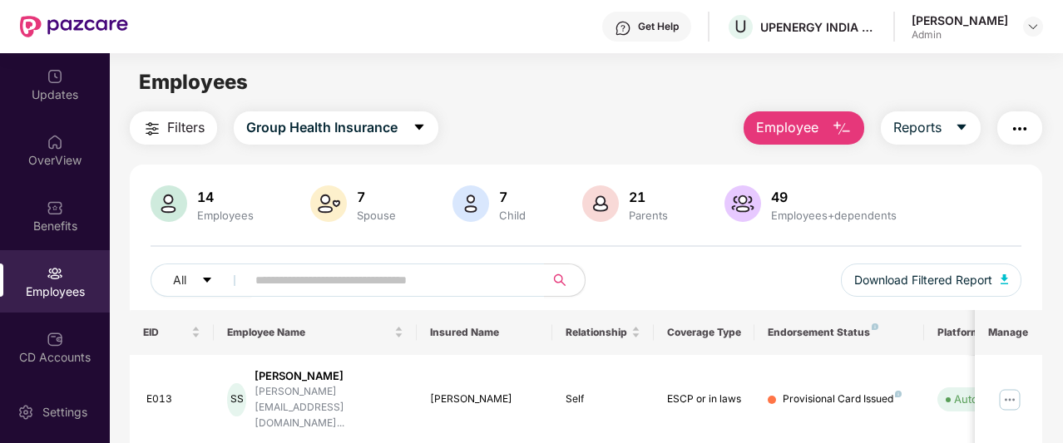
click at [824, 128] on button "Employee" at bounding box center [803, 127] width 121 height 33
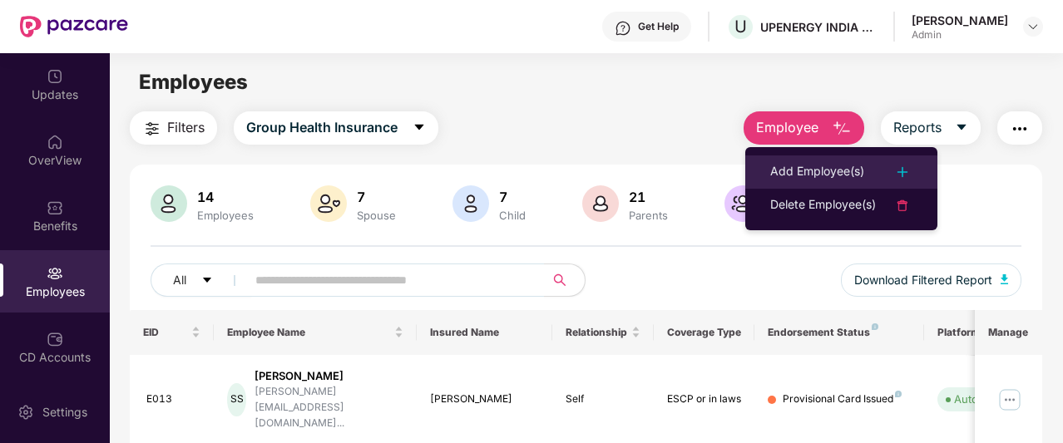
click at [842, 178] on div "Add Employee(s)" at bounding box center [817, 172] width 94 height 20
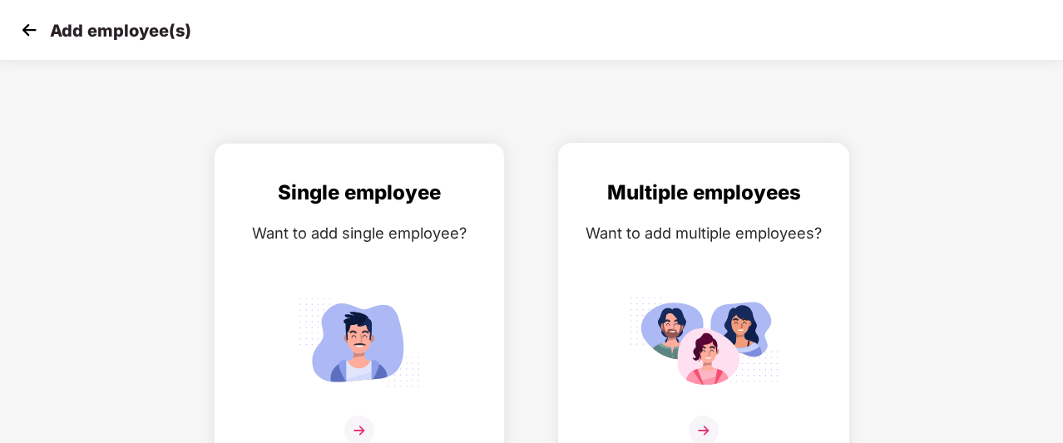
scroll to position [27, 0]
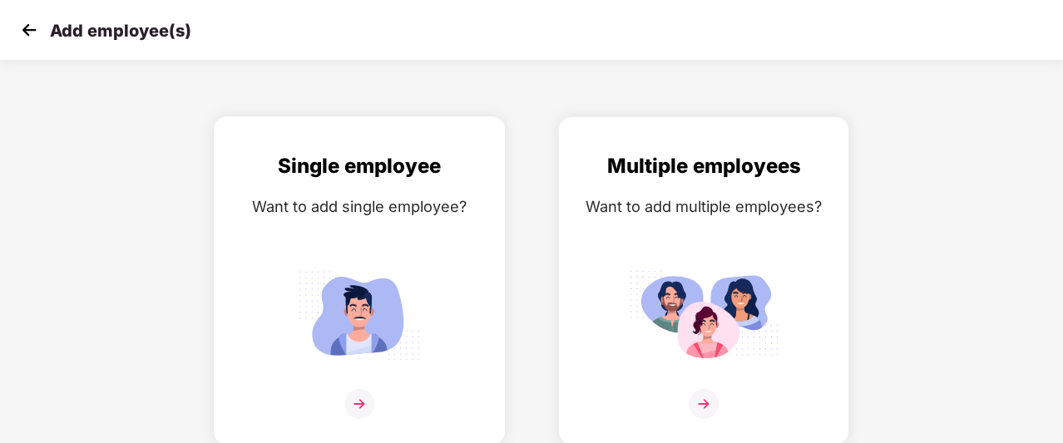
click at [366, 397] on img at bounding box center [359, 404] width 30 height 30
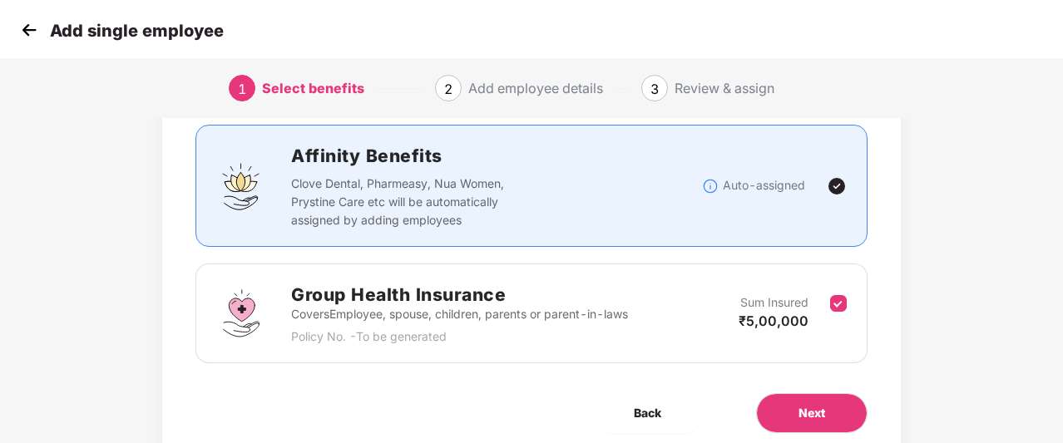
scroll to position [108, 2]
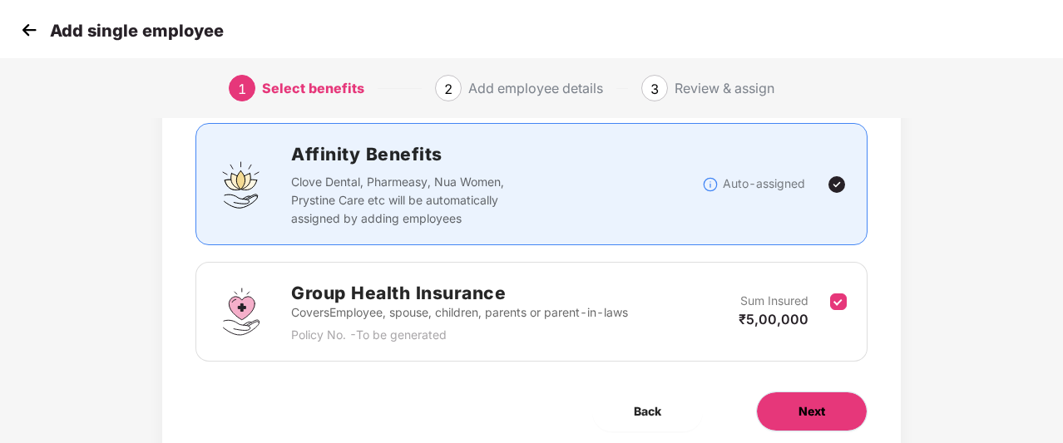
click at [816, 398] on button "Next" at bounding box center [811, 412] width 111 height 40
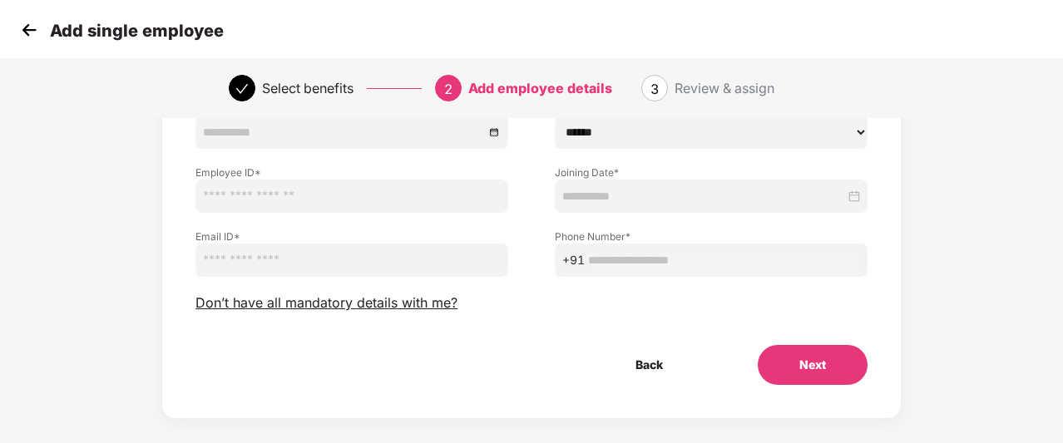
scroll to position [207, 2]
click at [812, 356] on button "Next" at bounding box center [813, 364] width 110 height 40
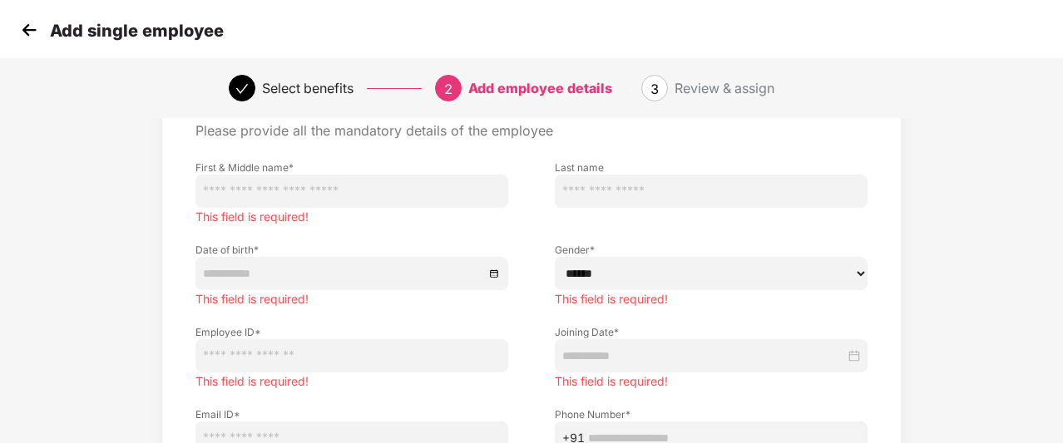
scroll to position [81, 2]
click at [321, 176] on input "text" at bounding box center [351, 192] width 313 height 33
type input "*******"
type input "******"
type input "**********"
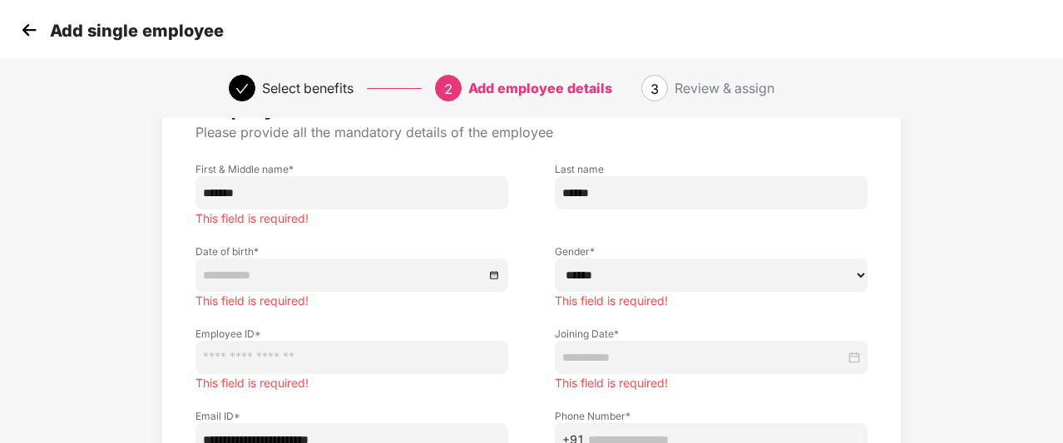
type input "**********"
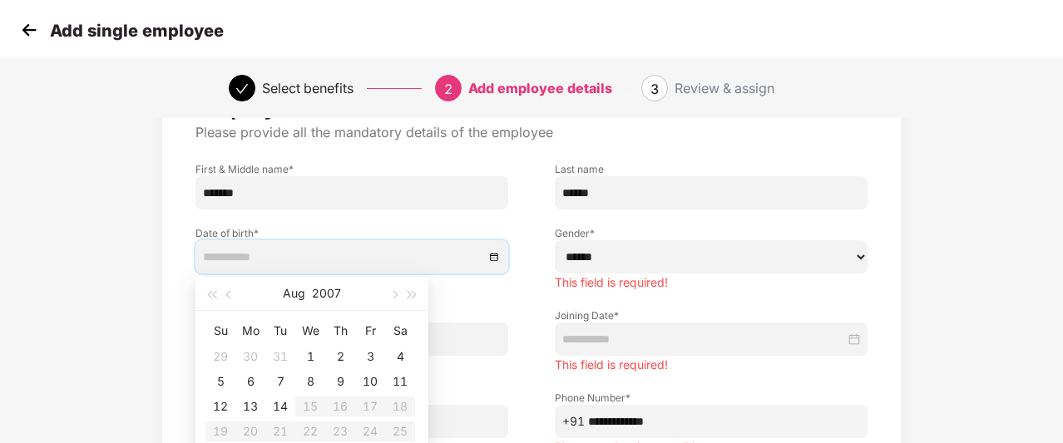
click at [341, 259] on input at bounding box center [343, 257] width 281 height 18
click at [329, 295] on button "2007" at bounding box center [326, 293] width 29 height 33
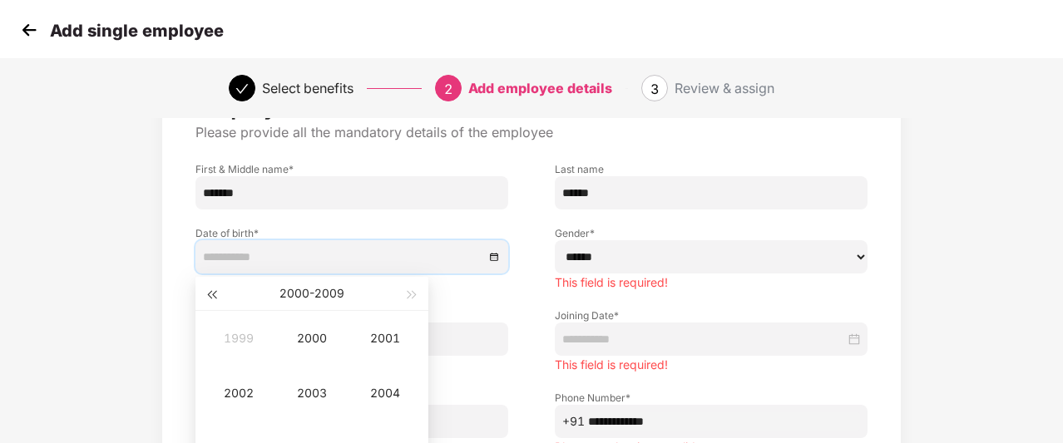
type input "**********"
click at [215, 299] on button "button" at bounding box center [211, 293] width 18 height 33
type input "**********"
click at [305, 335] on div "1990" at bounding box center [312, 338] width 50 height 20
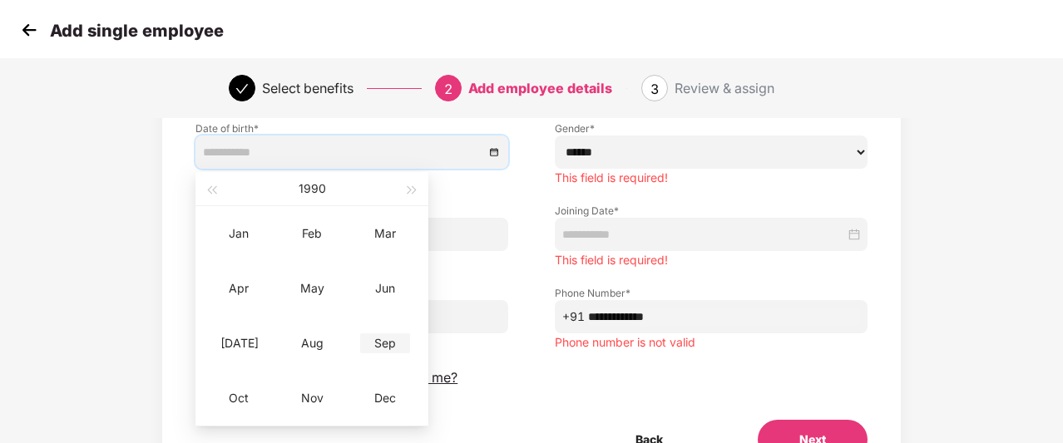
type input "**********"
click at [398, 340] on div "Sep" at bounding box center [385, 343] width 50 height 20
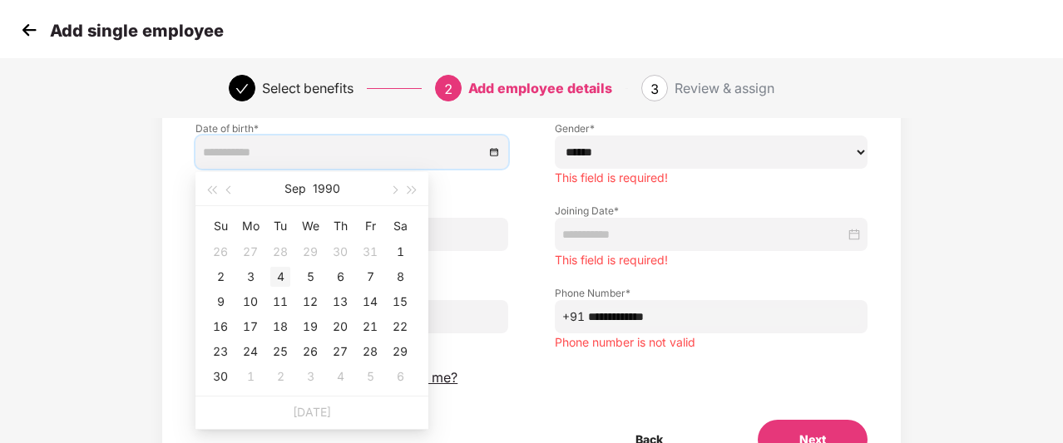
type input "**********"
click at [279, 270] on div "4" at bounding box center [280, 277] width 20 height 20
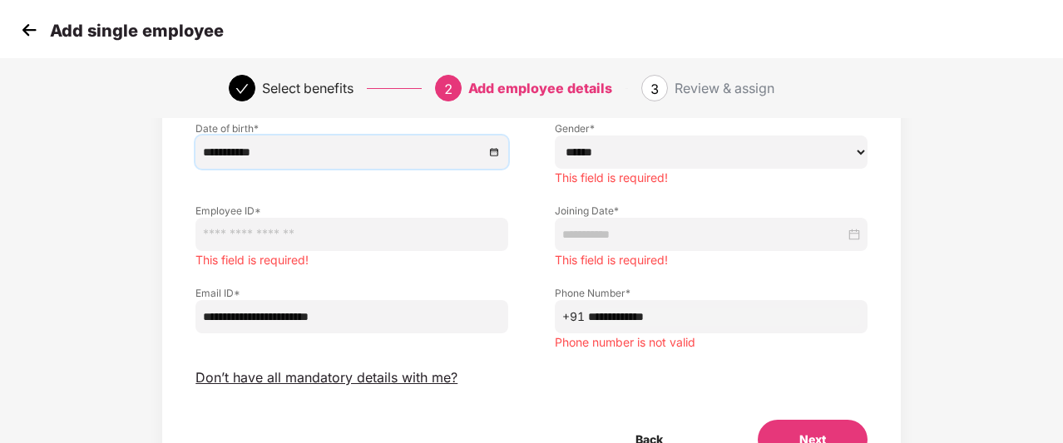
click at [308, 229] on input "text" at bounding box center [351, 234] width 313 height 33
type input "****"
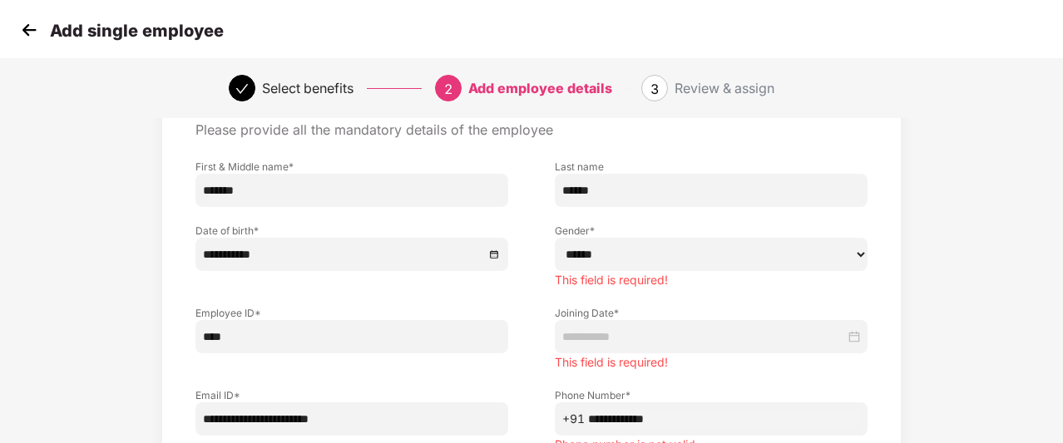
scroll to position [83, 2]
click at [637, 259] on select "****** **** ******" at bounding box center [711, 255] width 313 height 33
select select "******"
click at [555, 239] on select "****** **** ******" at bounding box center [711, 255] width 313 height 33
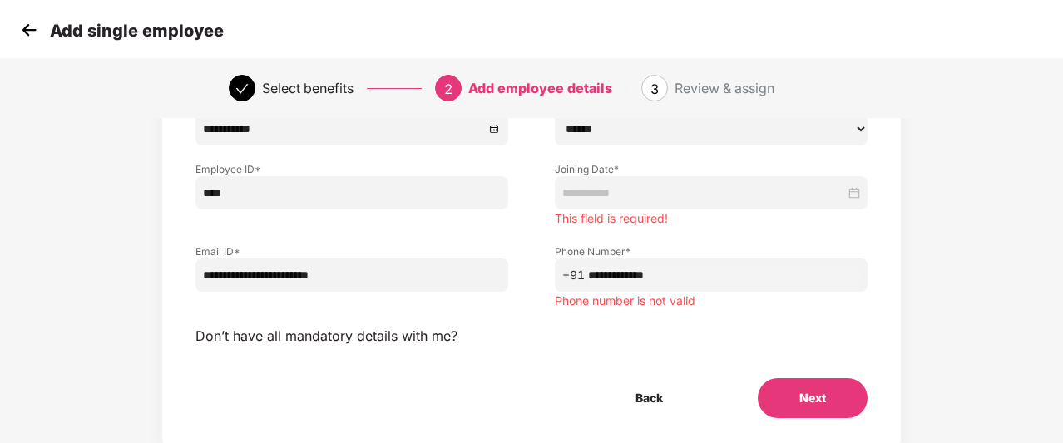
scroll to position [211, 2]
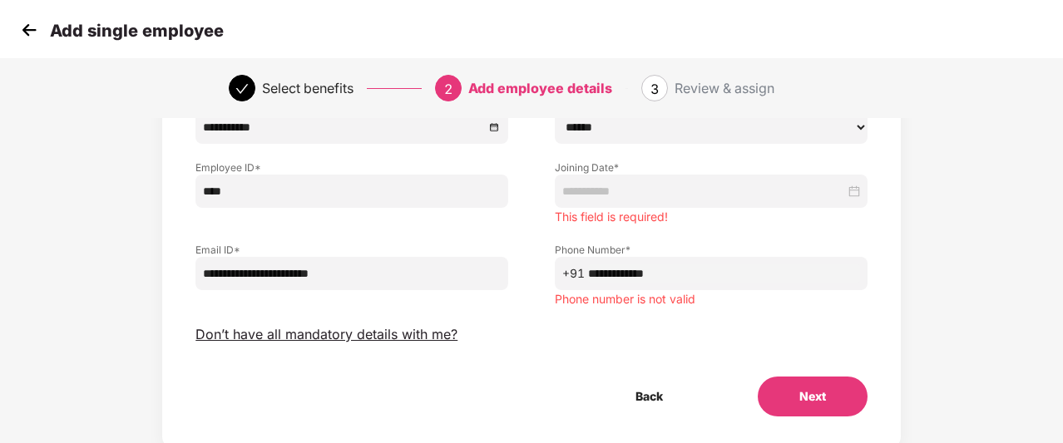
click at [862, 191] on div at bounding box center [711, 191] width 313 height 33
click at [868, 232] on div "**********" at bounding box center [710, 267] width 359 height 82
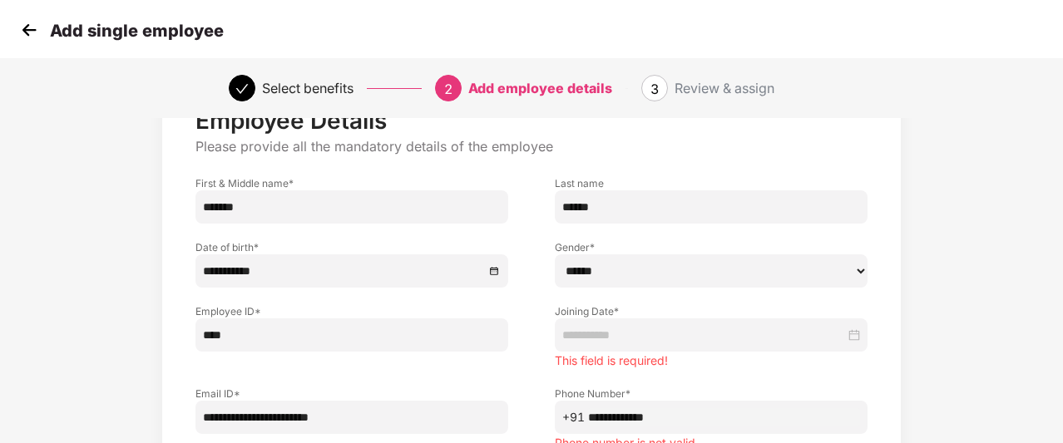
scroll to position [67, 2]
click at [287, 211] on input "*******" at bounding box center [351, 207] width 313 height 33
type input "*"
type input "*****"
click at [611, 215] on input "******" at bounding box center [711, 207] width 313 height 33
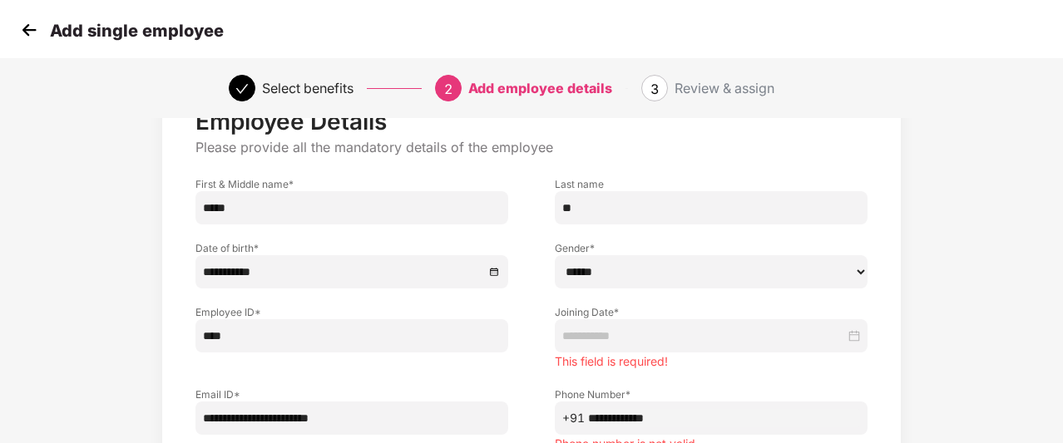
type input "*"
click at [343, 327] on input "****" at bounding box center [351, 335] width 313 height 33
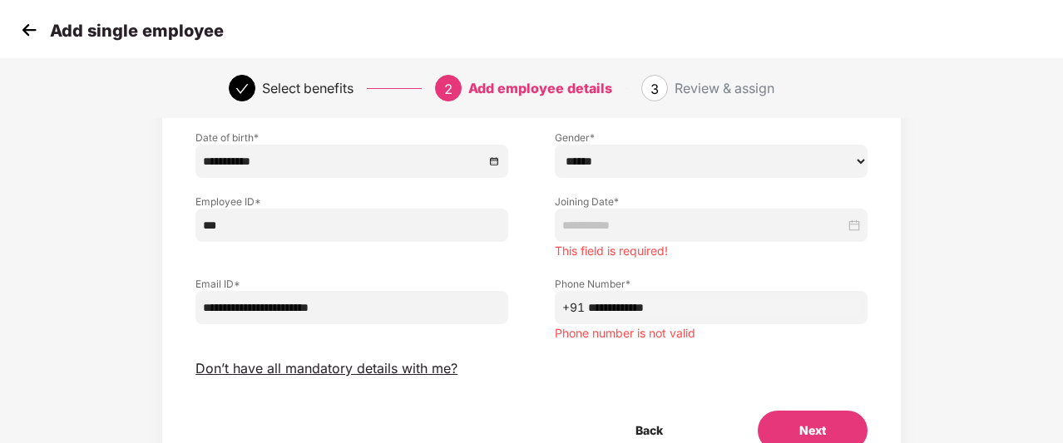
scroll to position [178, 2]
type input "****"
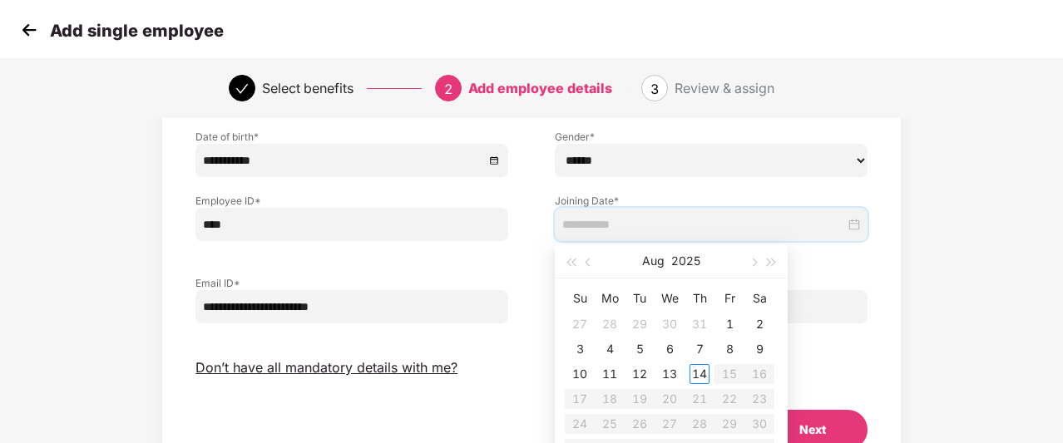
click at [651, 223] on input at bounding box center [703, 224] width 283 height 18
type input "**********"
click at [692, 376] on div "14" at bounding box center [699, 374] width 20 height 20
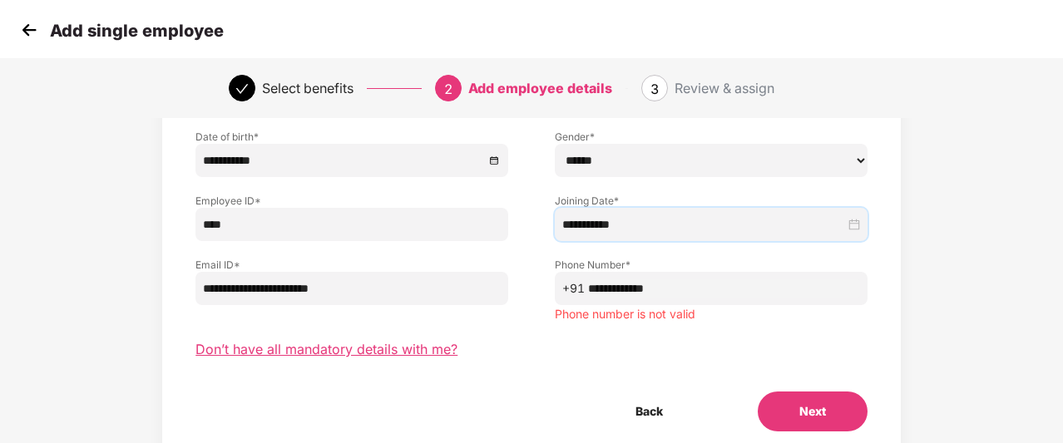
scroll to position [226, 2]
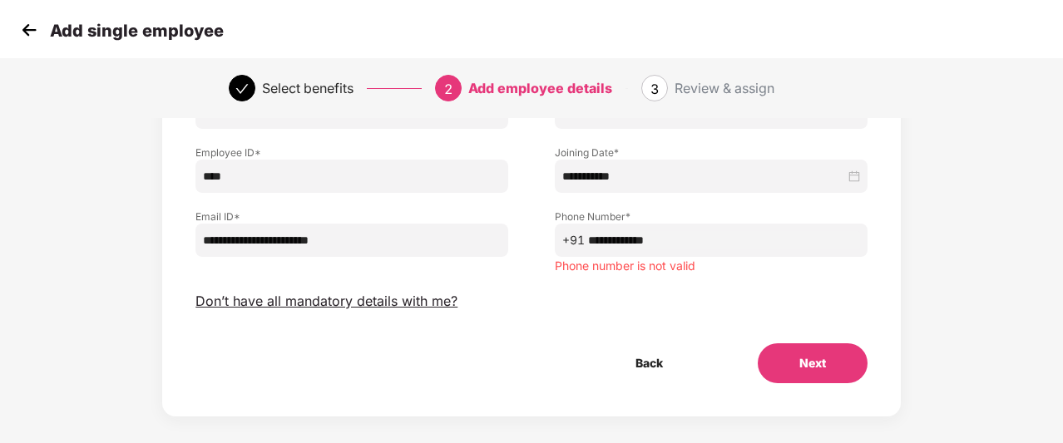
click at [244, 239] on input "**********" at bounding box center [351, 240] width 313 height 33
type input "**********"
click at [699, 221] on label "Phone Number *" at bounding box center [711, 217] width 313 height 14
click at [699, 229] on span "**********" at bounding box center [711, 240] width 313 height 33
click at [720, 280] on div "**********" at bounding box center [531, 166] width 672 height 436
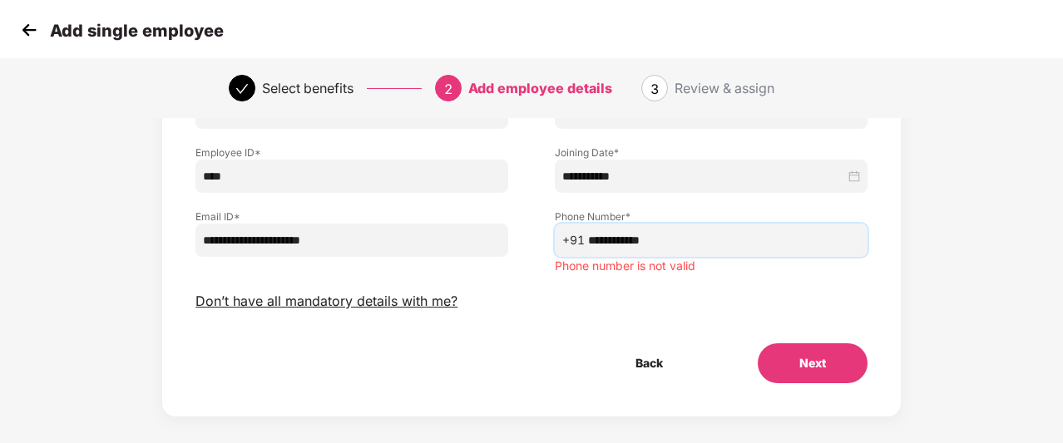
click at [684, 234] on input "**********" at bounding box center [724, 240] width 272 height 18
click at [807, 365] on button "Next" at bounding box center [813, 363] width 110 height 40
click at [708, 231] on input "**********" at bounding box center [724, 240] width 272 height 18
type input "*"
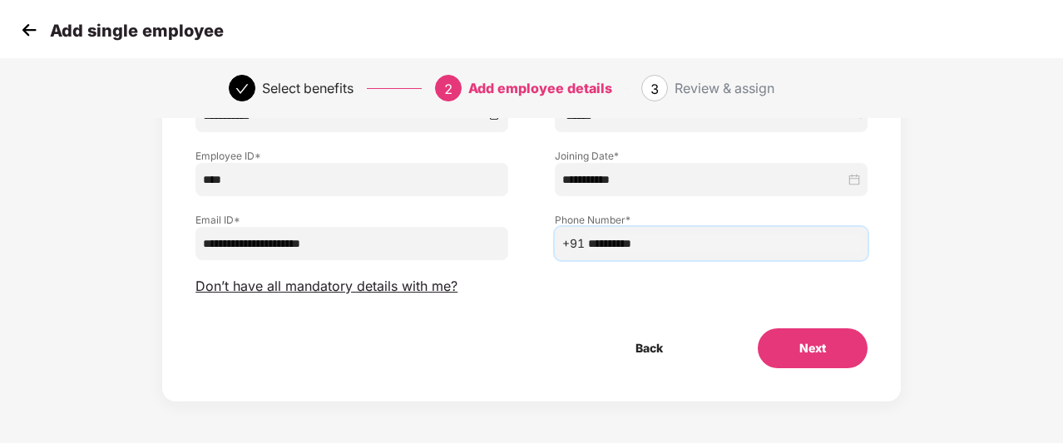
scroll to position [223, 2]
type input "**********"
click at [837, 348] on button "Next" at bounding box center [813, 348] width 110 height 40
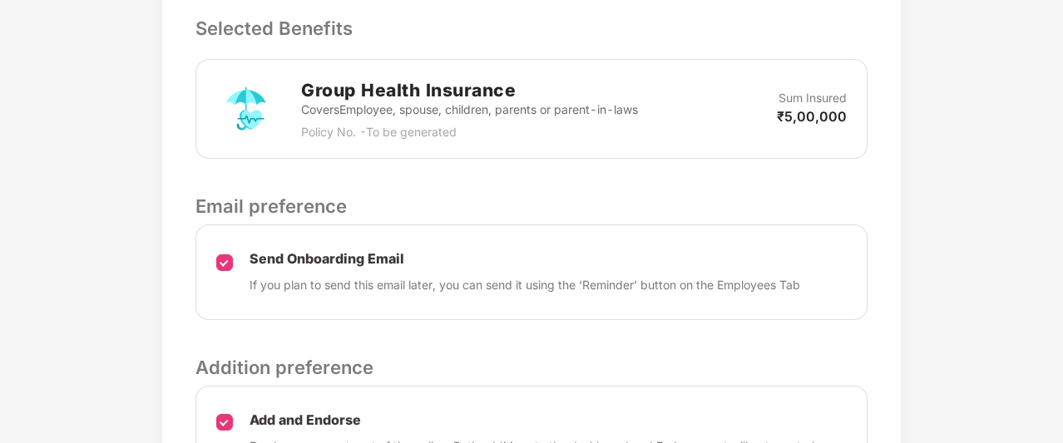
scroll to position [692, 2]
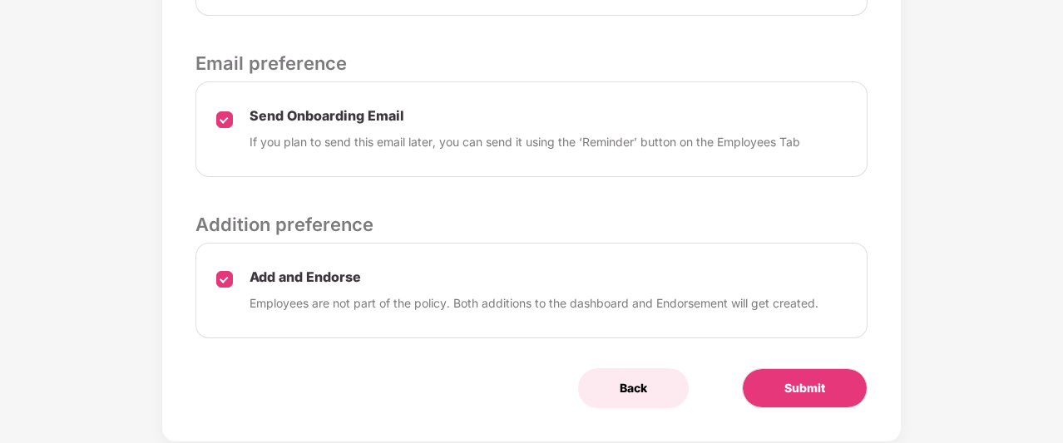
click at [620, 379] on span "Back" at bounding box center [633, 388] width 27 height 18
select select "******"
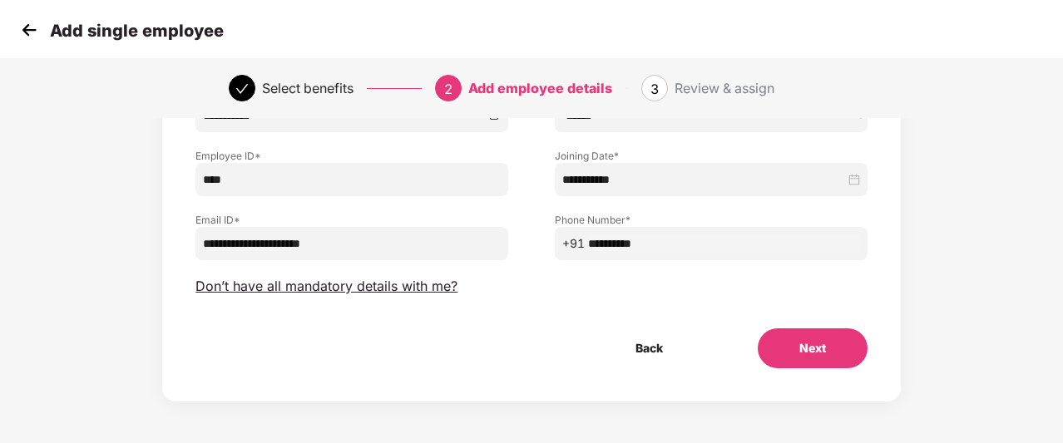
scroll to position [223, 2]
click at [620, 352] on button "Back" at bounding box center [649, 348] width 111 height 40
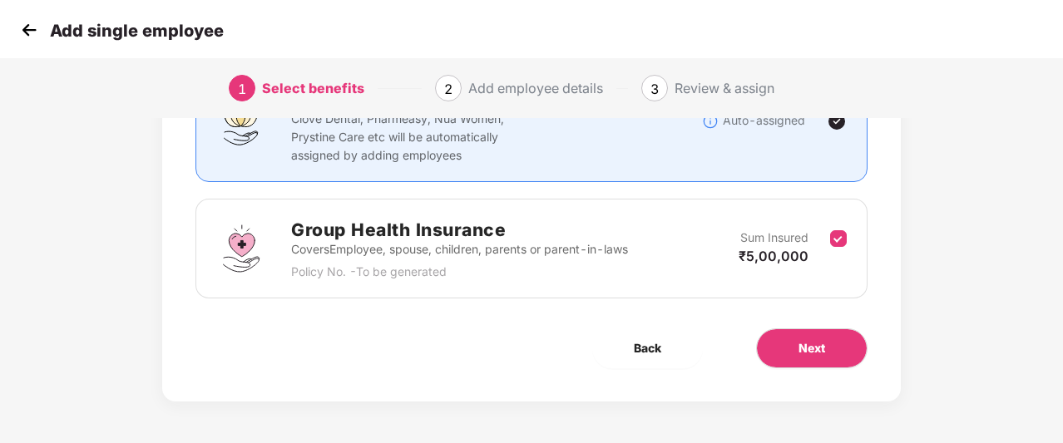
scroll to position [170, 2]
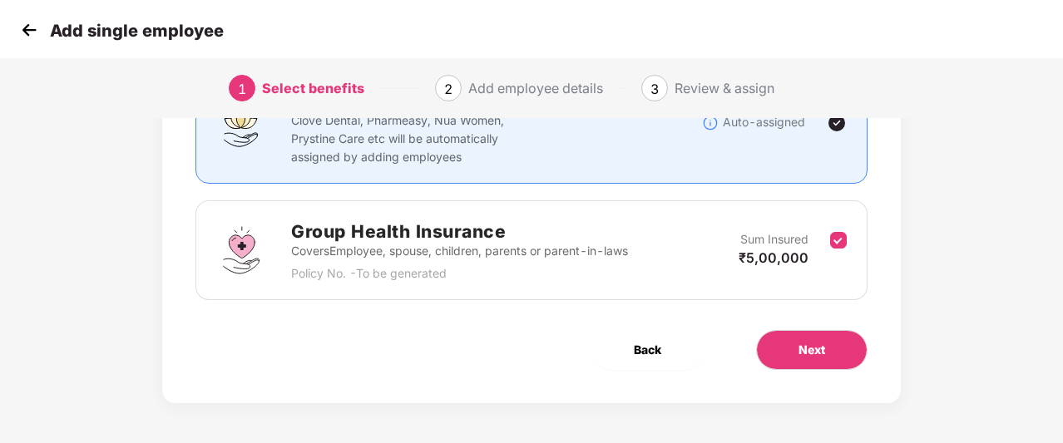
click at [620, 352] on button "Back" at bounding box center [647, 350] width 111 height 40
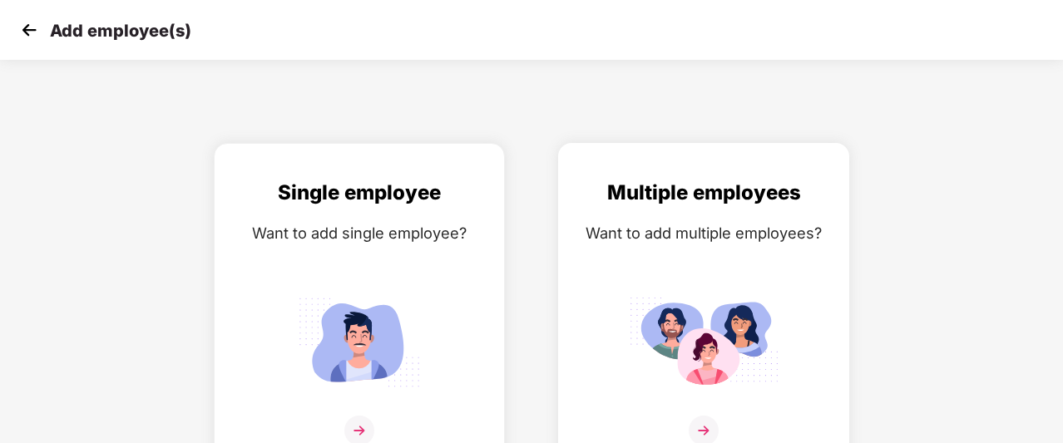
click at [737, 254] on div "Multiple employees Want to add multiple employees?" at bounding box center [703, 321] width 256 height 289
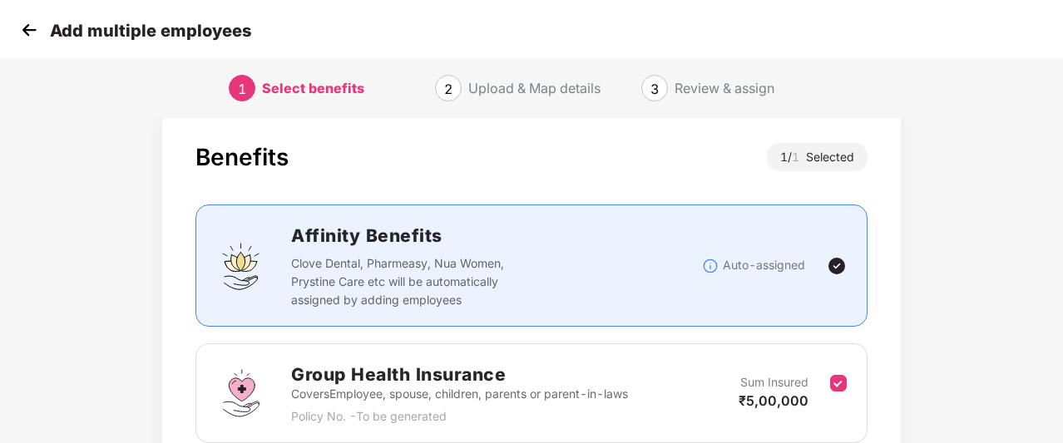
scroll to position [170, 0]
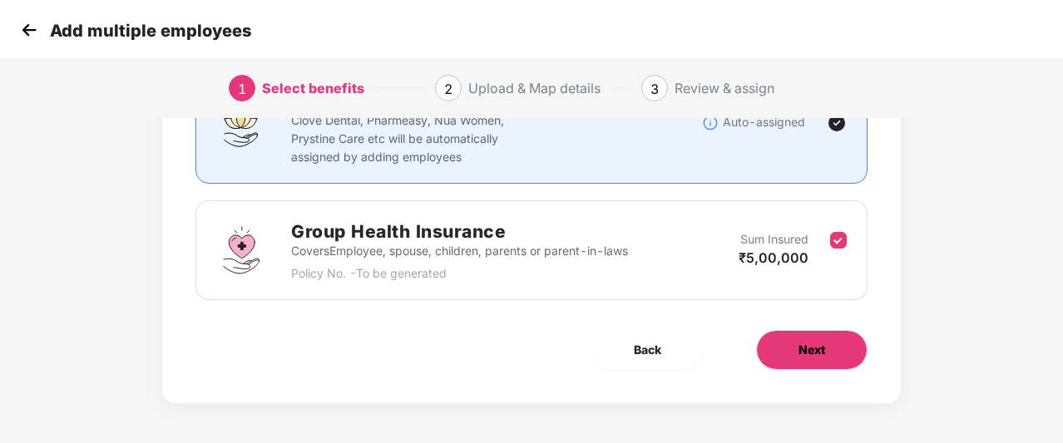
click at [820, 341] on span "Next" at bounding box center [811, 350] width 27 height 18
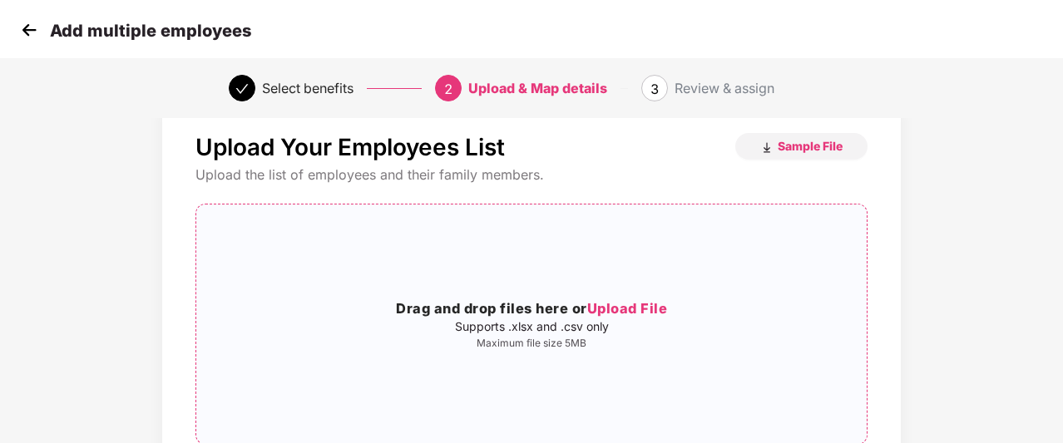
scroll to position [37, 1]
click at [778, 148] on span "Sample File" at bounding box center [810, 146] width 65 height 16
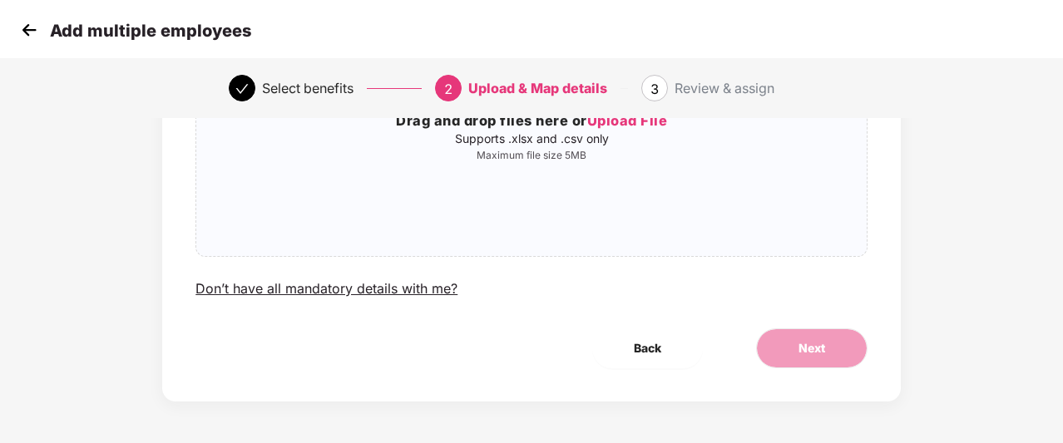
scroll to position [0, 1]
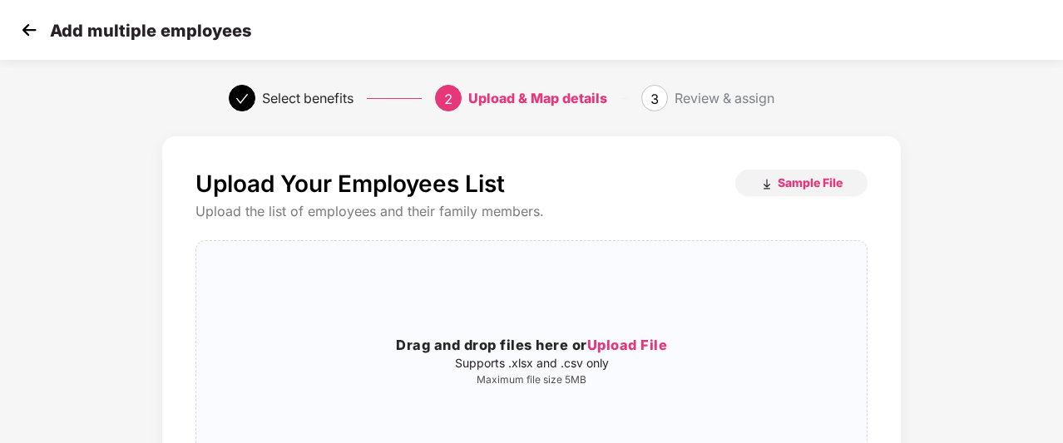
click at [21, 34] on img at bounding box center [29, 29] width 25 height 25
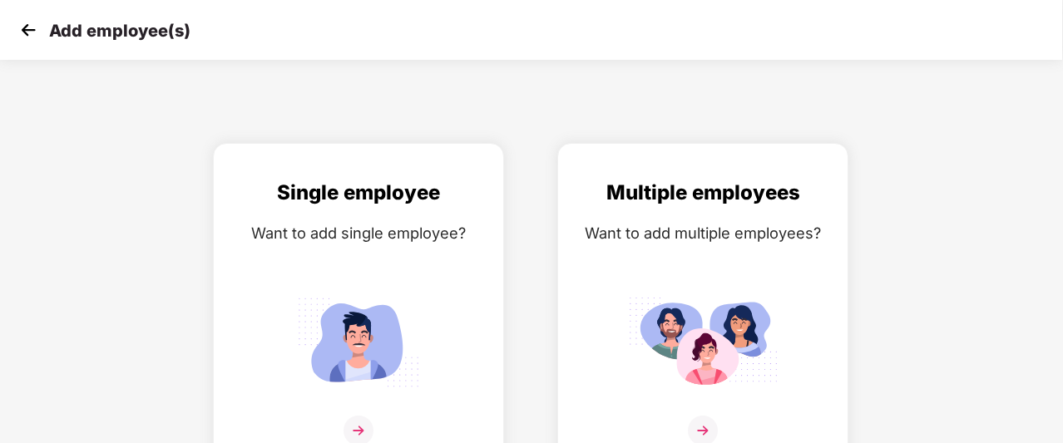
scroll to position [0, 0]
click at [21, 34] on img at bounding box center [29, 29] width 25 height 25
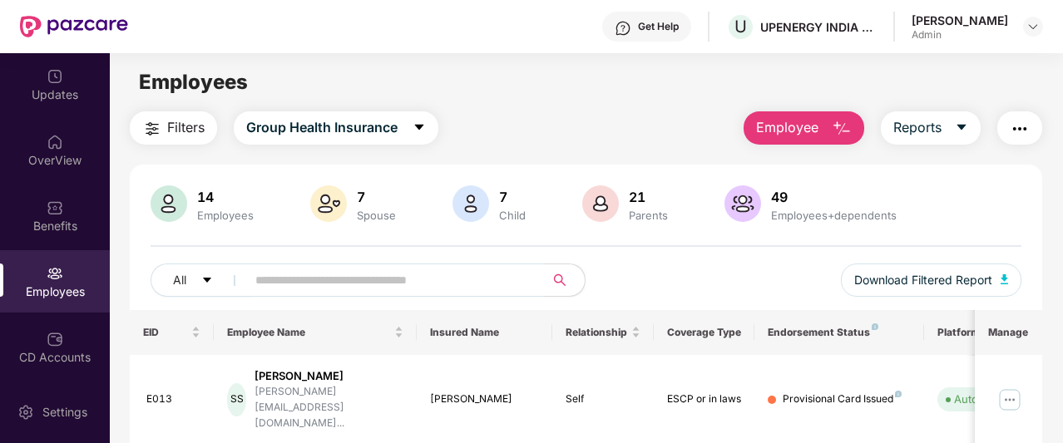
click at [798, 134] on span "Employee" at bounding box center [787, 127] width 62 height 21
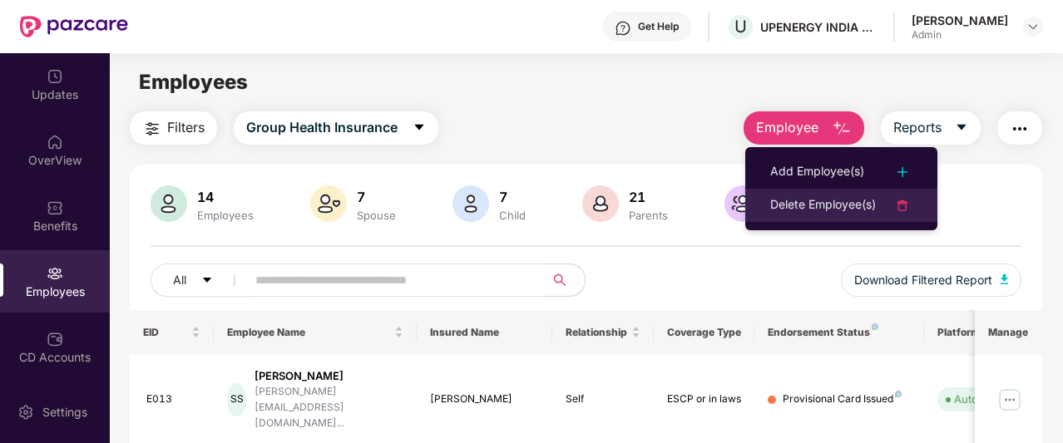
click at [793, 202] on div "Delete Employee(s)" at bounding box center [823, 205] width 106 height 20
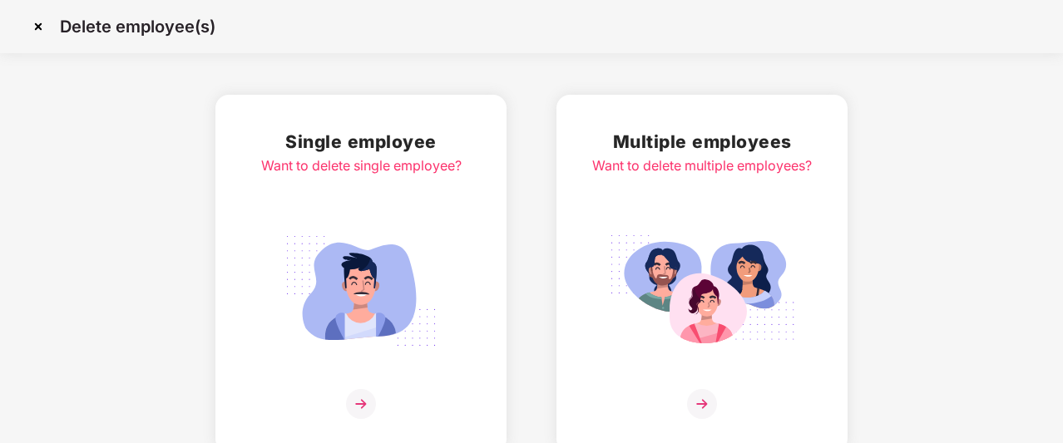
scroll to position [8, 0]
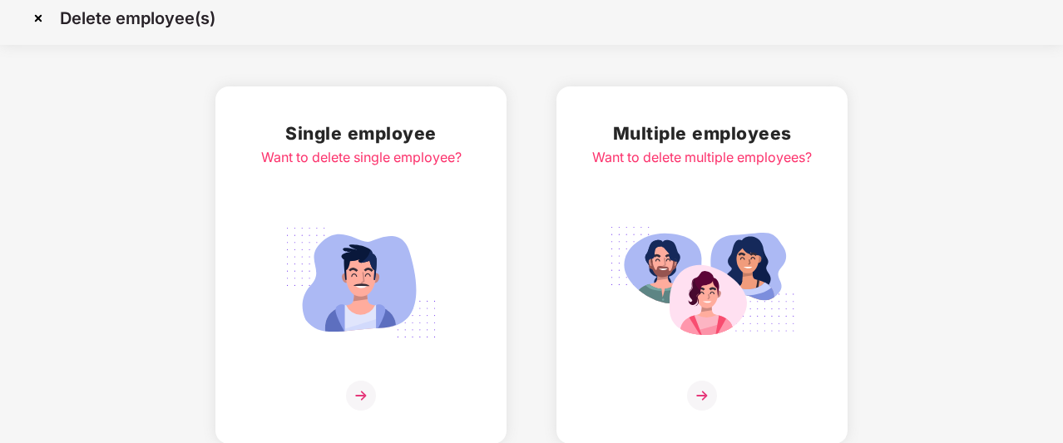
click at [436, 202] on div "Single employee Want to delete single employee?" at bounding box center [361, 265] width 200 height 291
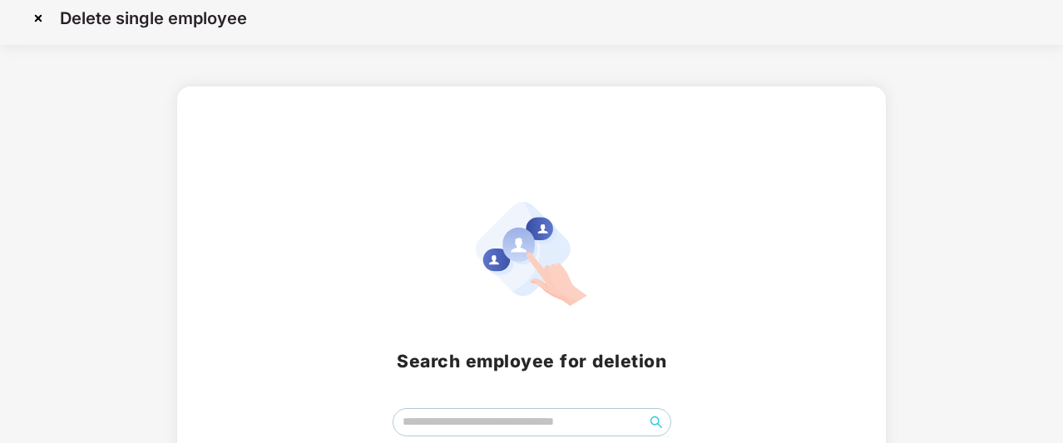
scroll to position [116, 0]
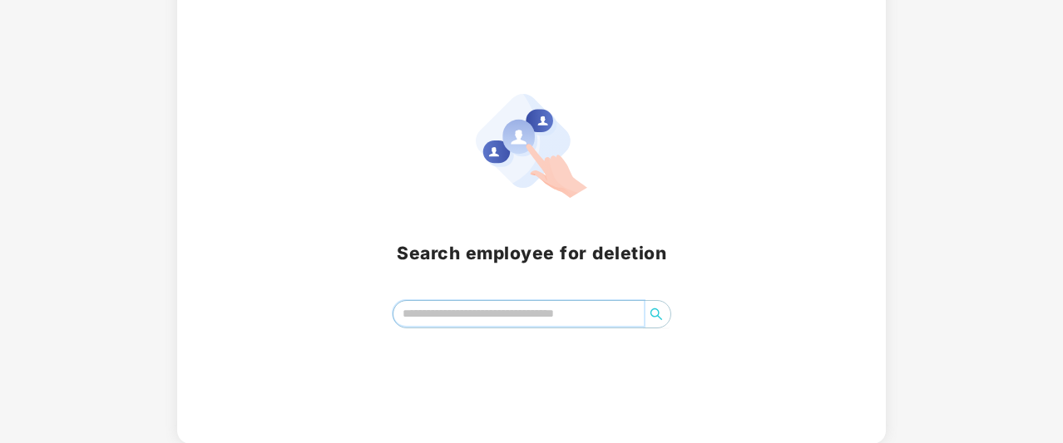
click at [547, 310] on input "search" at bounding box center [518, 313] width 250 height 25
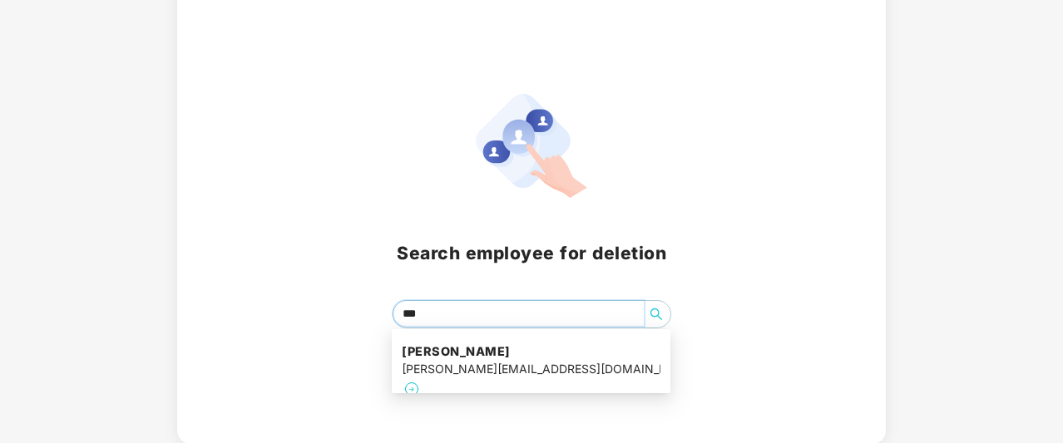
type input "****"
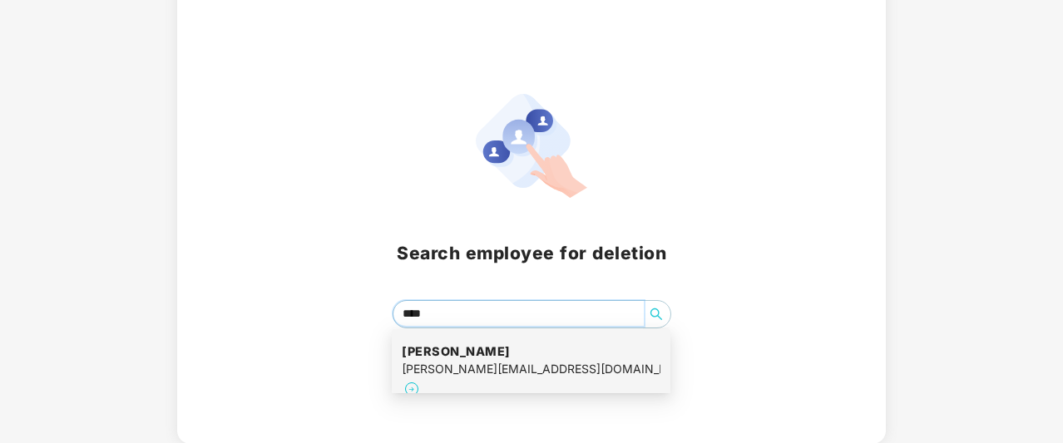
click at [529, 342] on div "[PERSON_NAME] [PERSON_NAME][EMAIL_ADDRESS][DOMAIN_NAME]" at bounding box center [531, 371] width 259 height 76
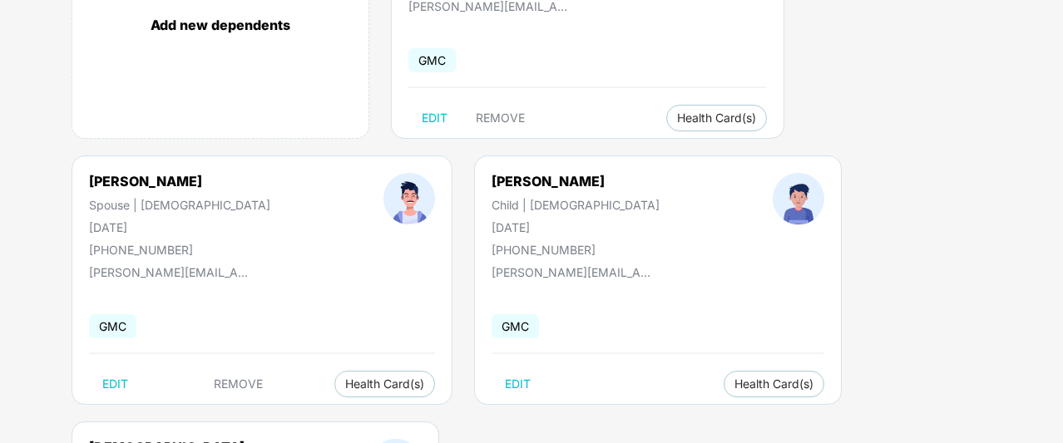
scroll to position [0, 0]
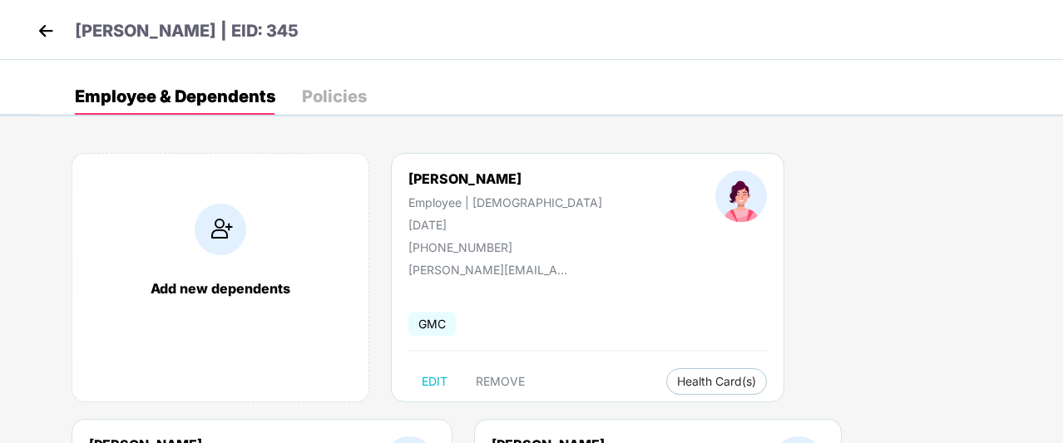
click at [42, 26] on img at bounding box center [45, 30] width 25 height 25
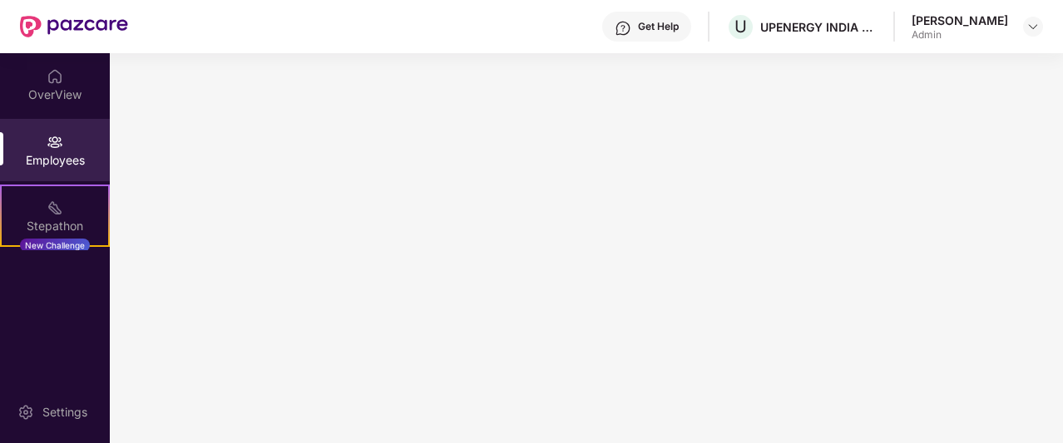
click at [42, 26] on img at bounding box center [74, 27] width 108 height 22
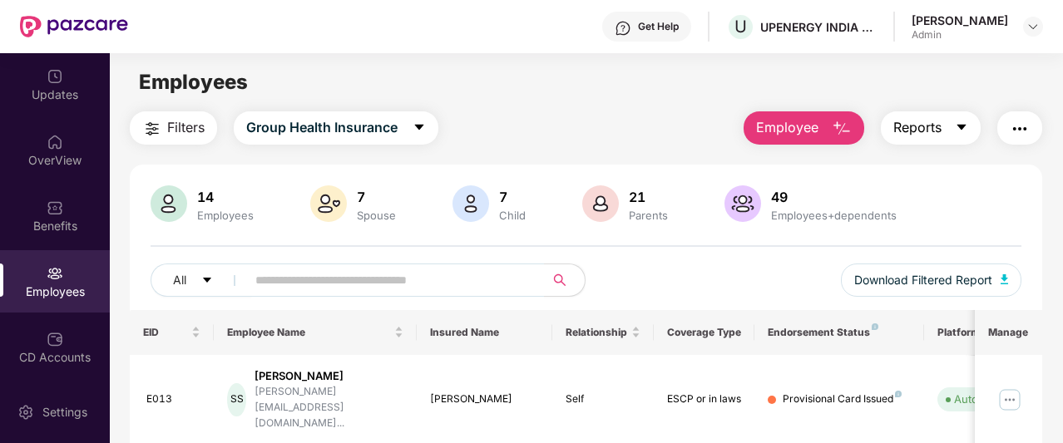
click at [965, 128] on icon "caret-down" at bounding box center [961, 127] width 13 height 13
click at [739, 87] on div "Employees" at bounding box center [586, 83] width 952 height 32
click at [1022, 119] on img "button" at bounding box center [1020, 129] width 20 height 20
click at [677, 92] on div "Employees" at bounding box center [586, 83] width 952 height 32
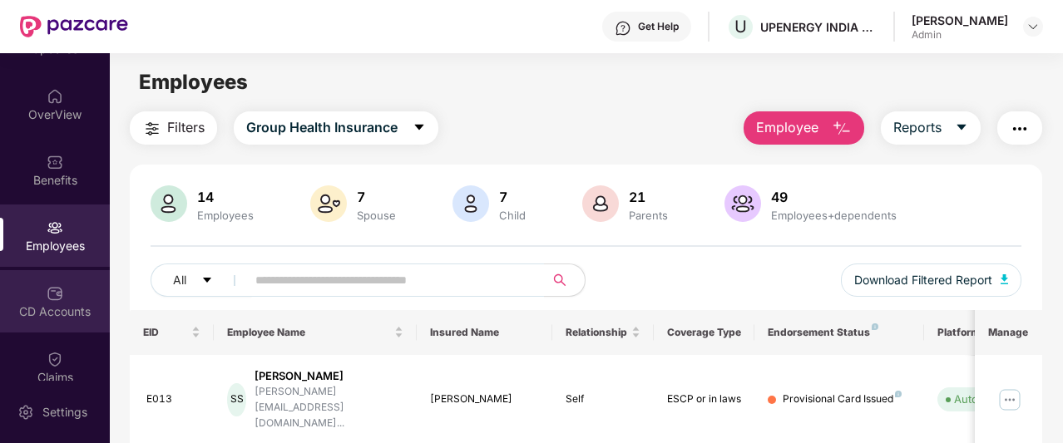
click at [58, 304] on div "CD Accounts" at bounding box center [55, 312] width 110 height 17
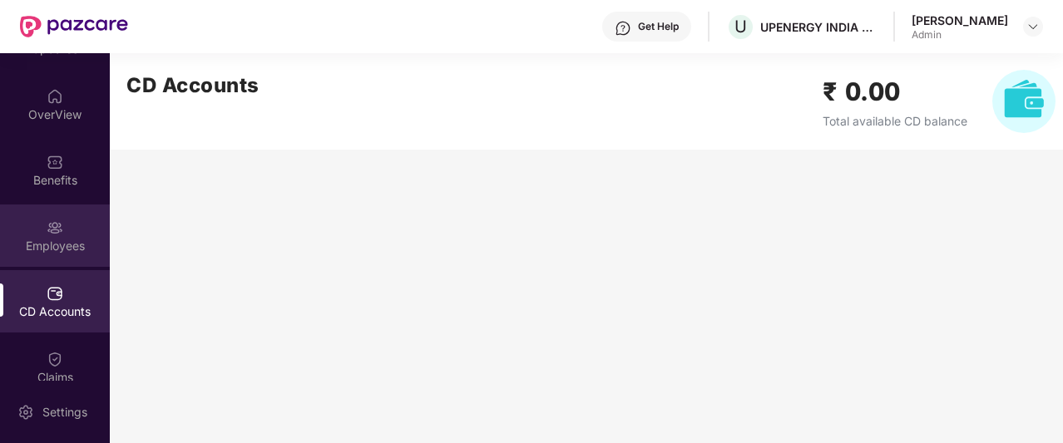
click at [57, 245] on div "Employees" at bounding box center [55, 246] width 110 height 17
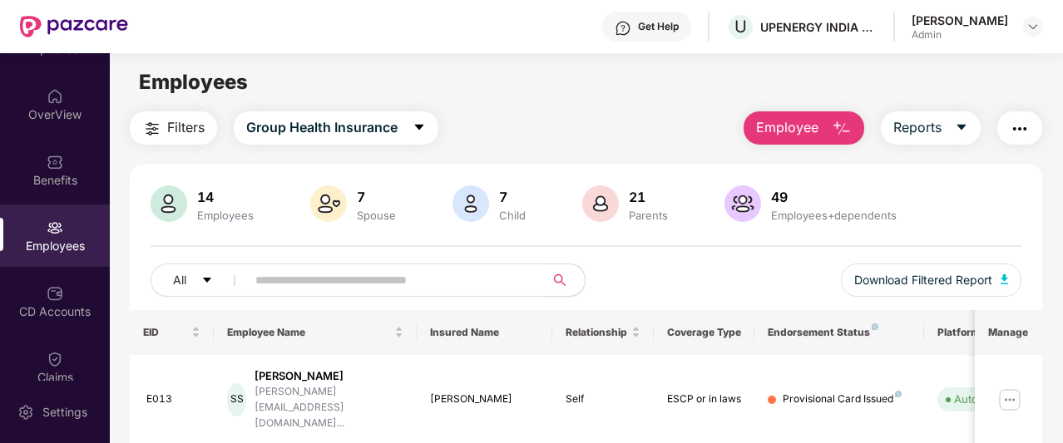
click at [374, 277] on input "text" at bounding box center [388, 280] width 267 height 25
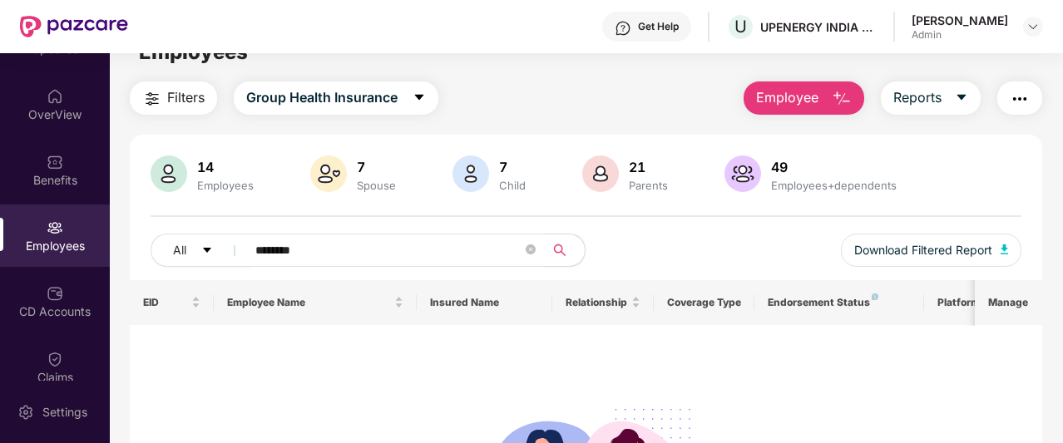
scroll to position [0, 0]
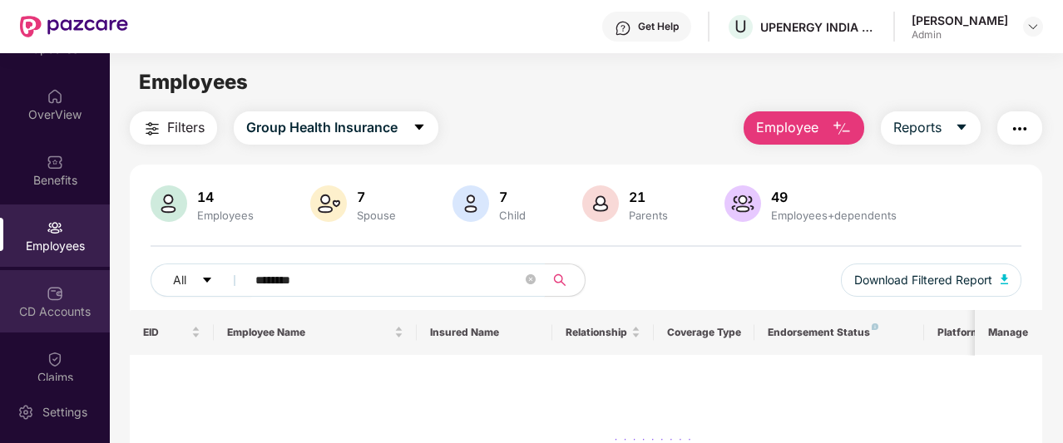
type input "********"
click at [67, 299] on div "CD Accounts" at bounding box center [55, 301] width 110 height 62
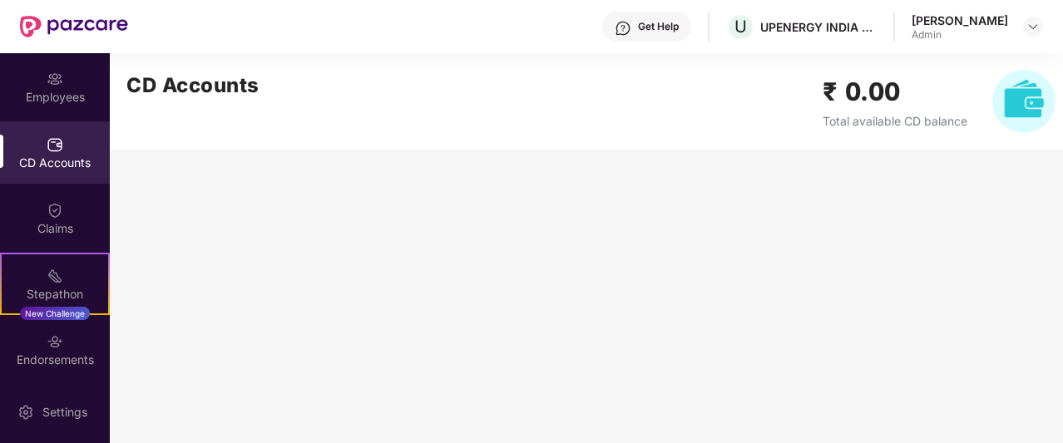
scroll to position [195, 0]
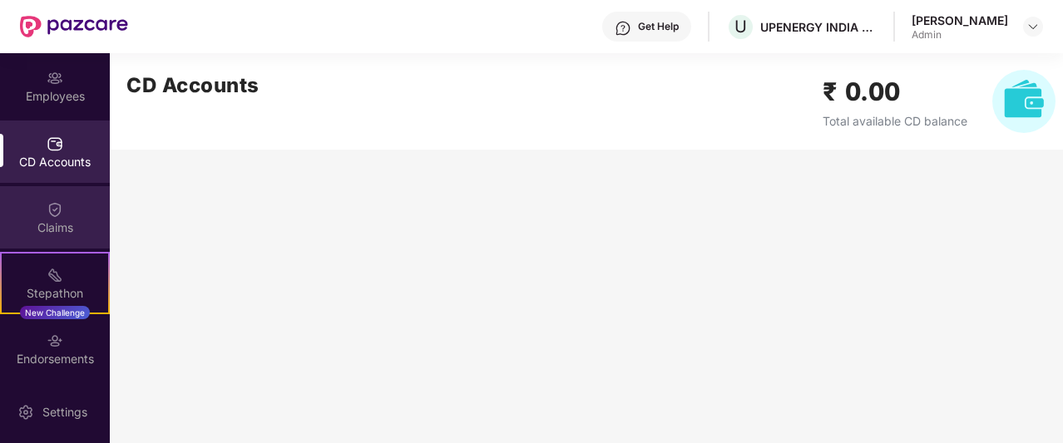
click at [57, 232] on div "Claims" at bounding box center [55, 228] width 110 height 17
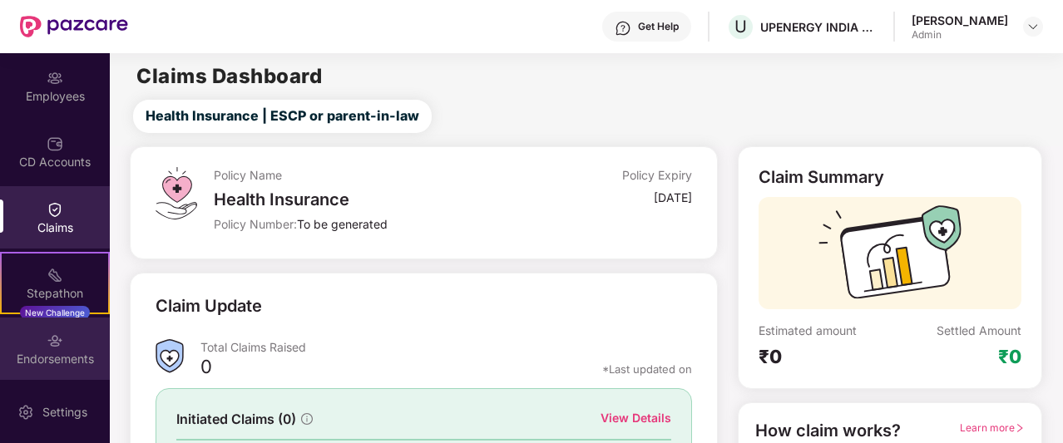
click at [63, 342] on div "Endorsements" at bounding box center [55, 349] width 110 height 62
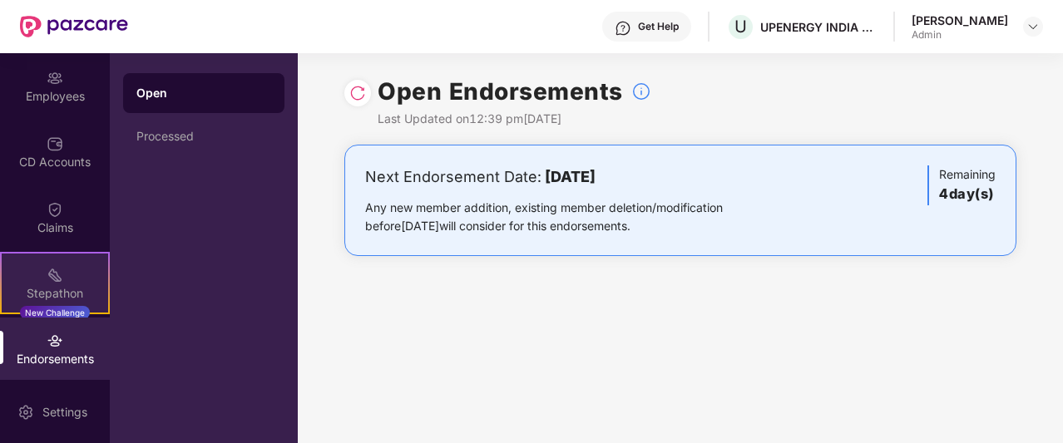
click at [85, 291] on div "Stepathon" at bounding box center [55, 293] width 106 height 17
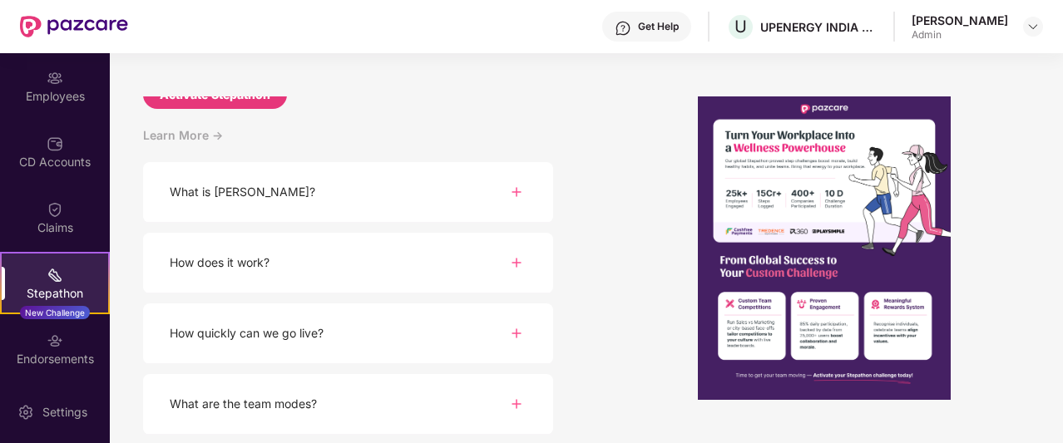
scroll to position [0, 0]
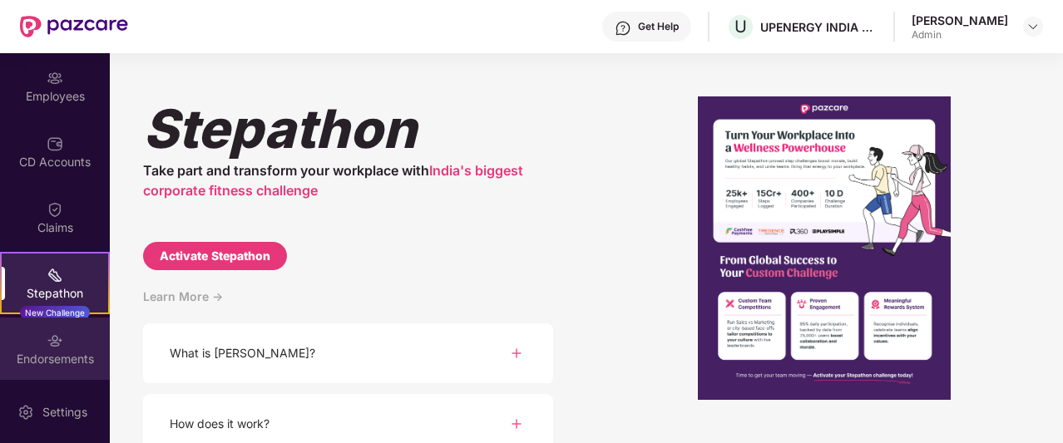
click at [80, 348] on div "Endorsements" at bounding box center [55, 349] width 110 height 62
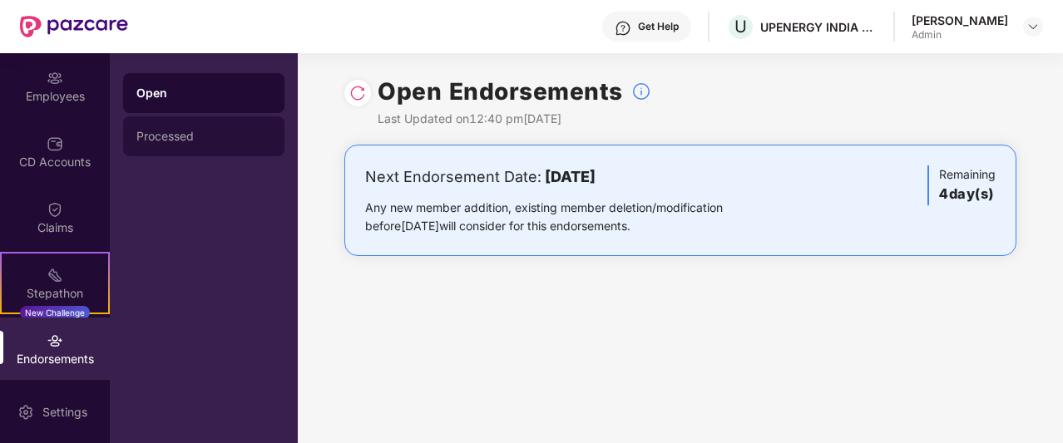
click at [181, 142] on div "Processed" at bounding box center [203, 136] width 135 height 13
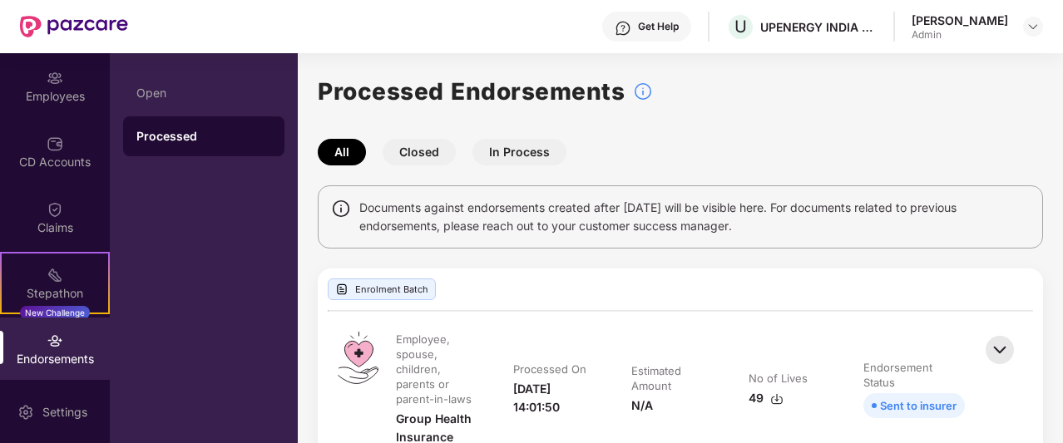
scroll to position [58, 0]
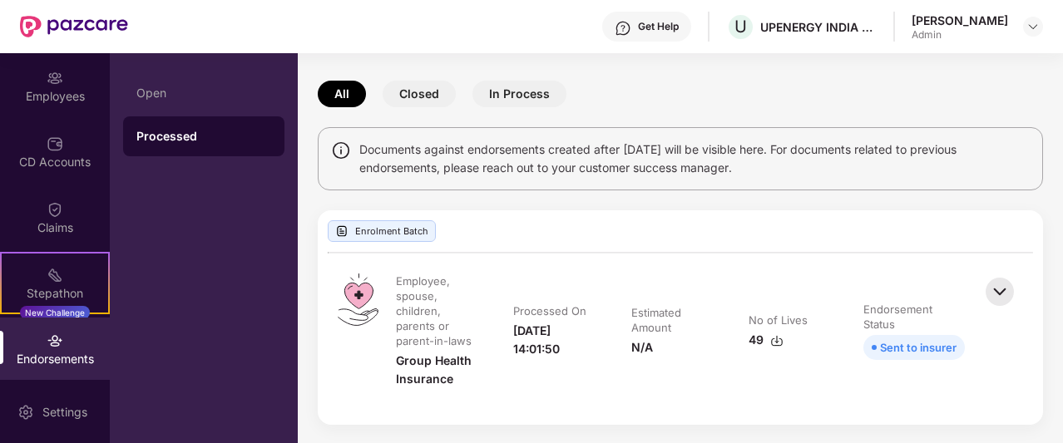
click at [1003, 295] on img at bounding box center [999, 292] width 37 height 37
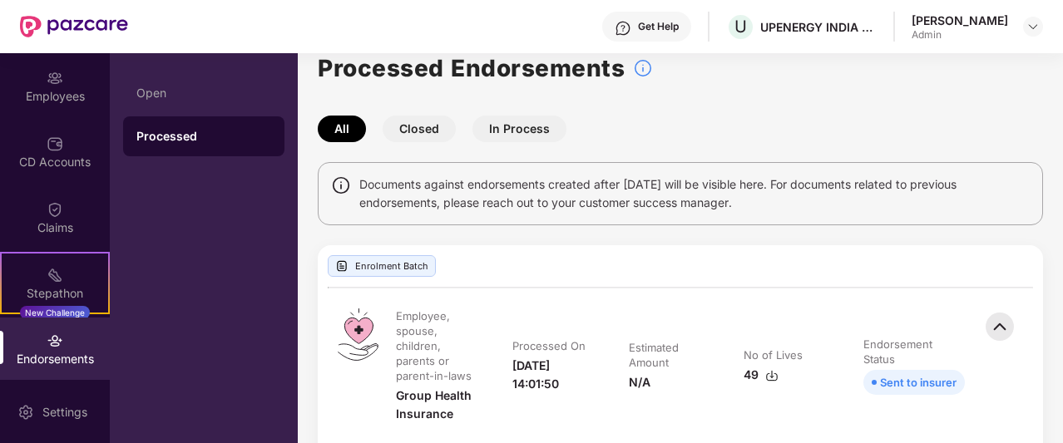
scroll to position [0, 0]
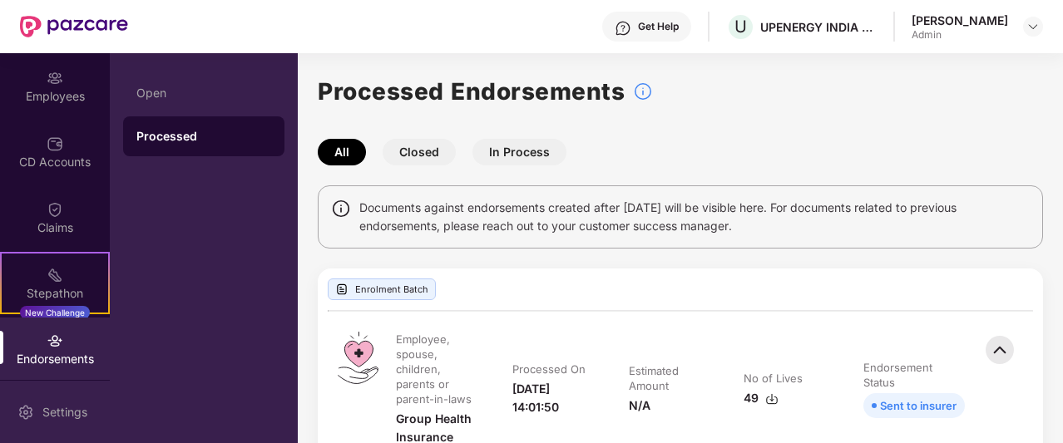
click at [67, 420] on div "Settings" at bounding box center [64, 412] width 55 height 17
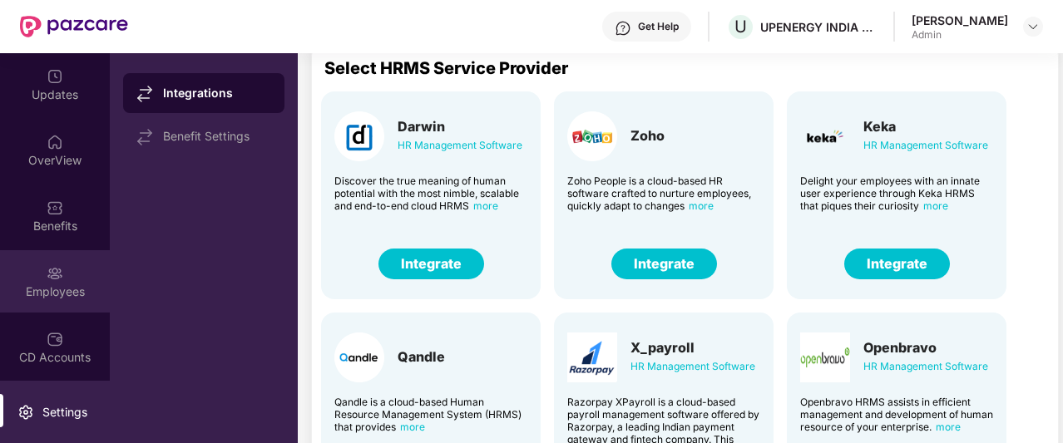
scroll to position [47, 0]
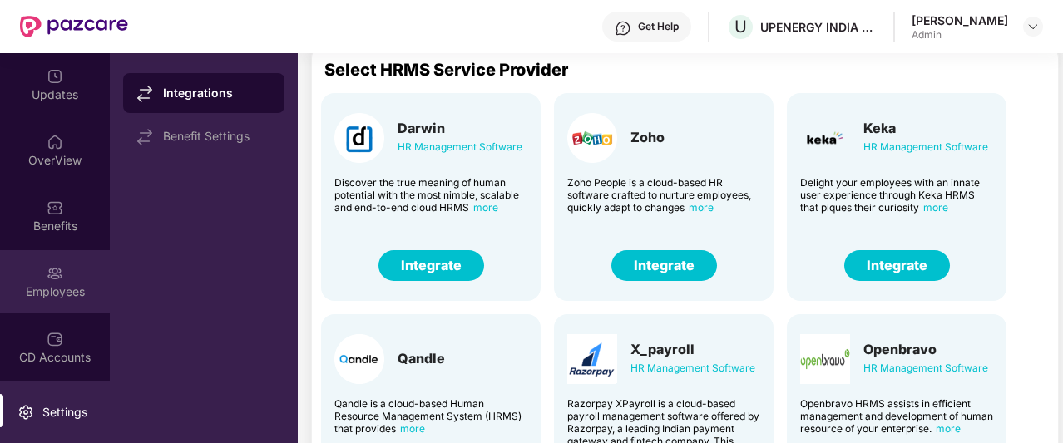
click at [67, 274] on div "Employees" at bounding box center [55, 281] width 110 height 62
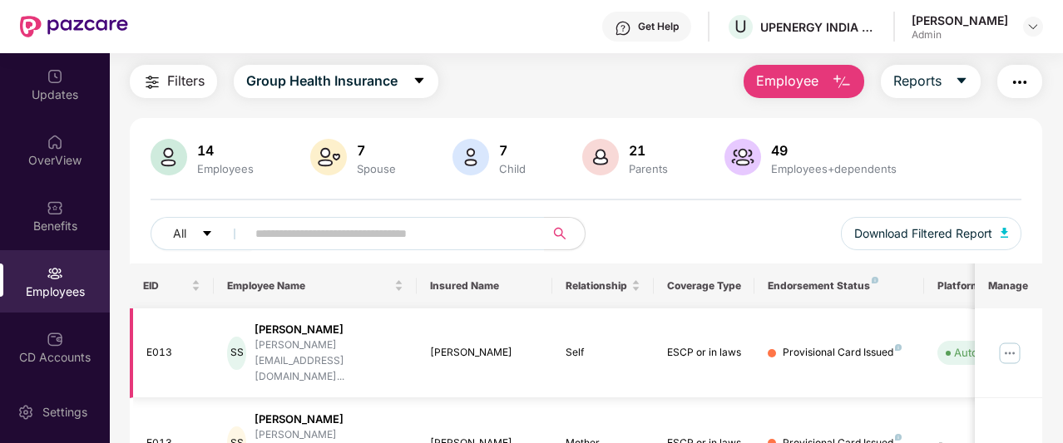
click at [1018, 343] on img at bounding box center [1009, 353] width 27 height 27
